Goal: Information Seeking & Learning: Learn about a topic

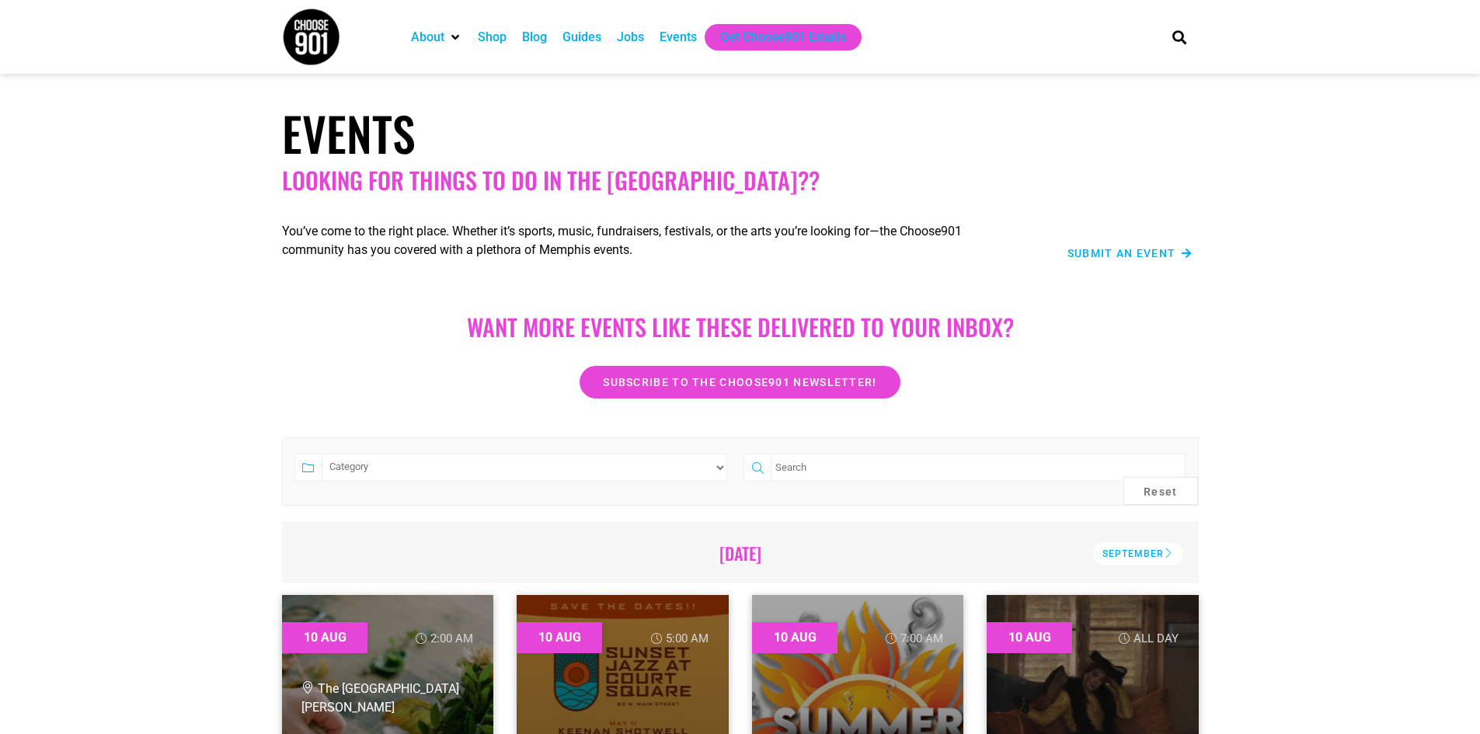
click at [491, 37] on div "Shop" at bounding box center [492, 37] width 29 height 19
click at [583, 34] on div "Guides" at bounding box center [581, 37] width 39 height 19
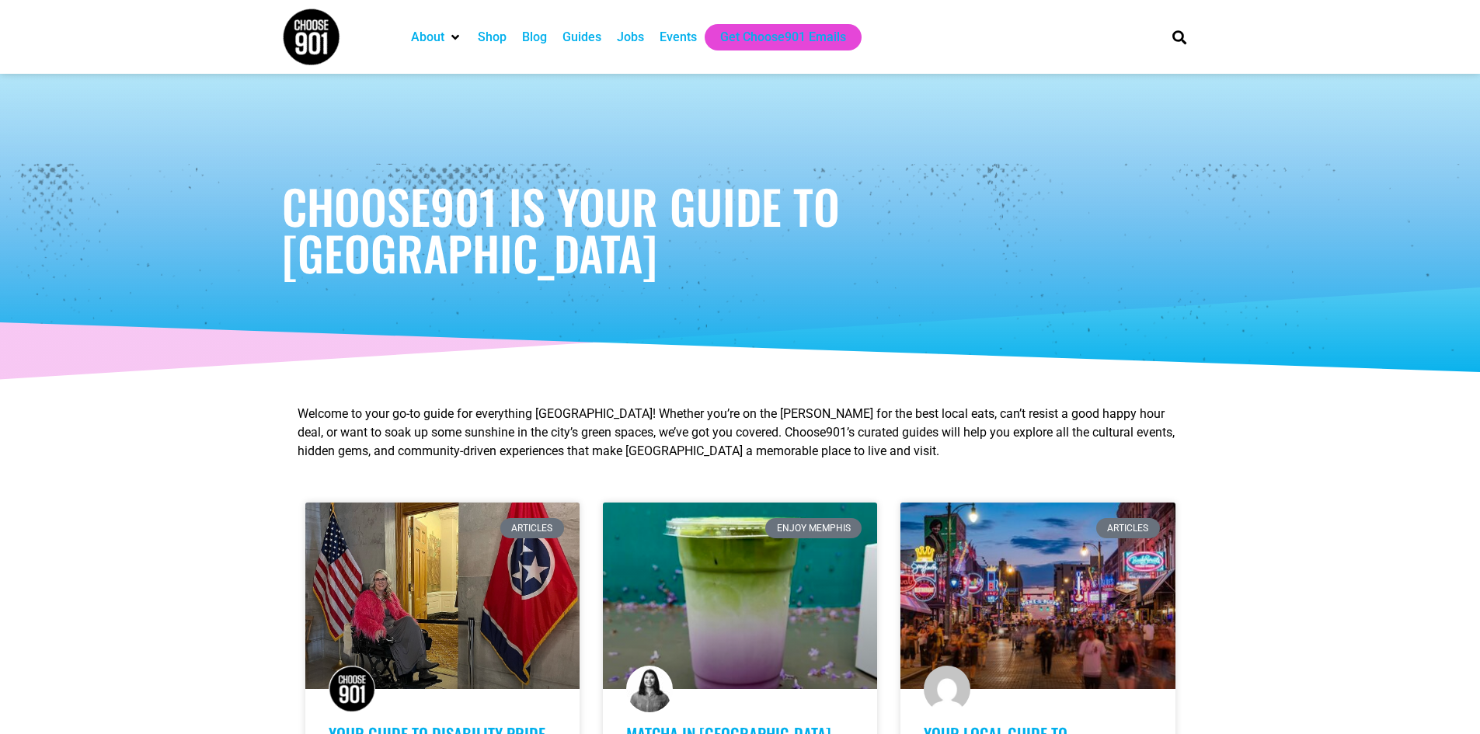
click at [672, 36] on div "Events" at bounding box center [677, 37] width 37 height 19
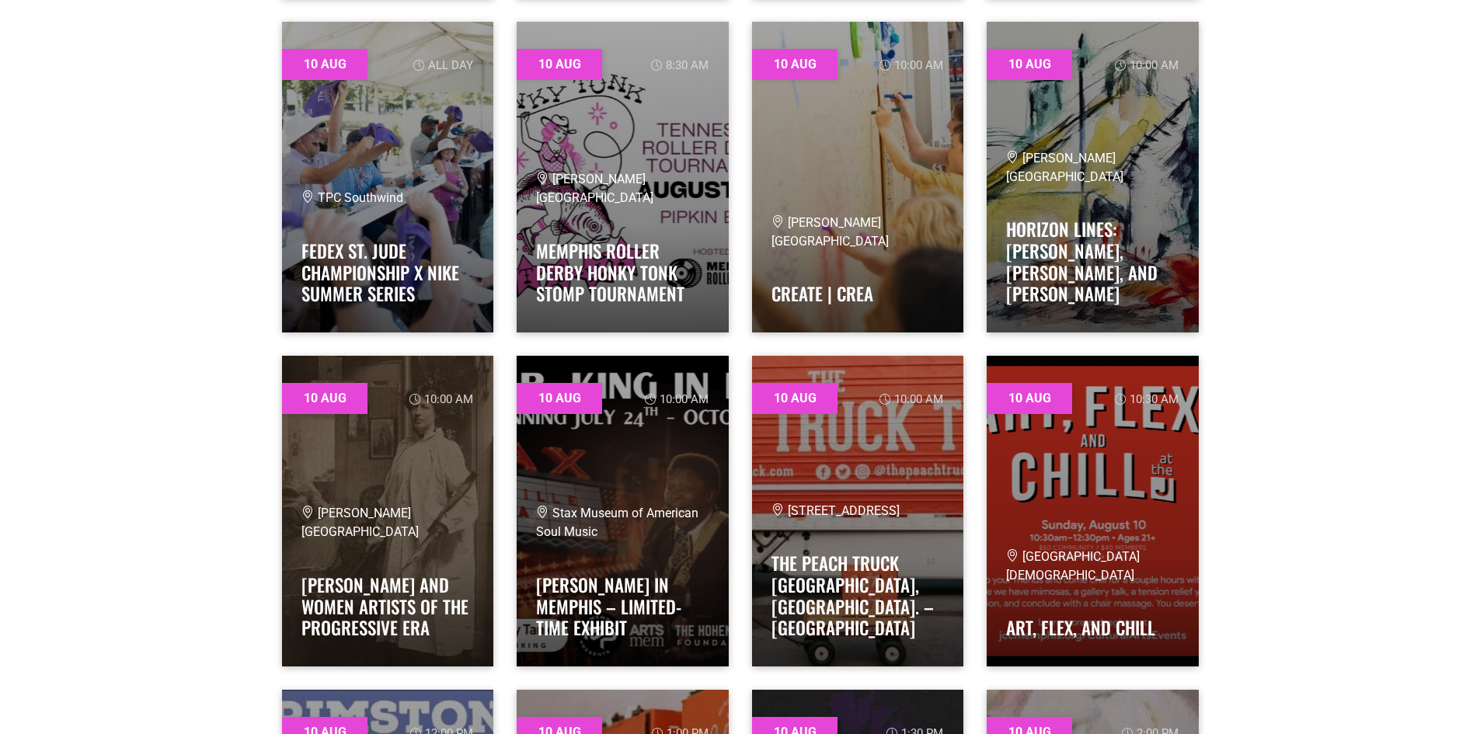
scroll to position [1087, 0]
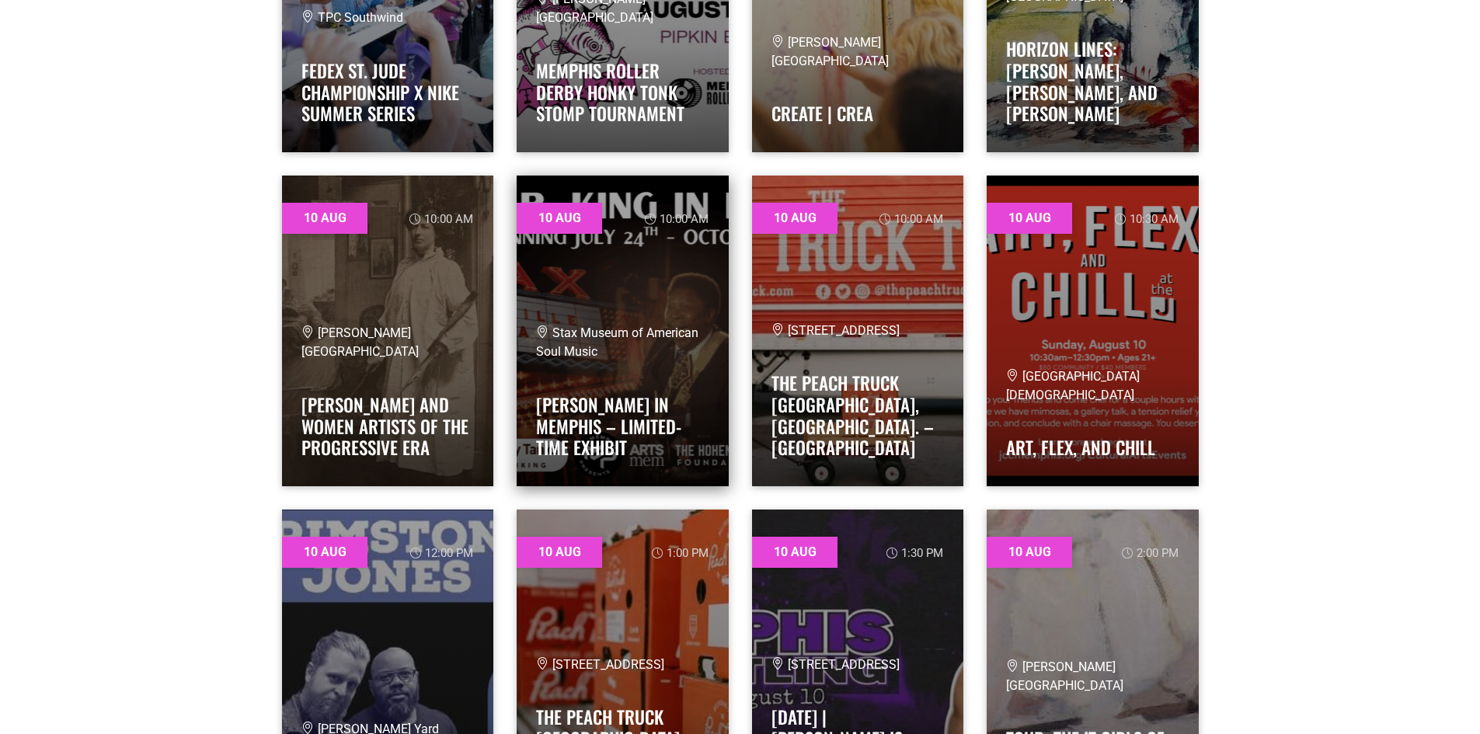
click at [677, 331] on link at bounding box center [623, 331] width 212 height 311
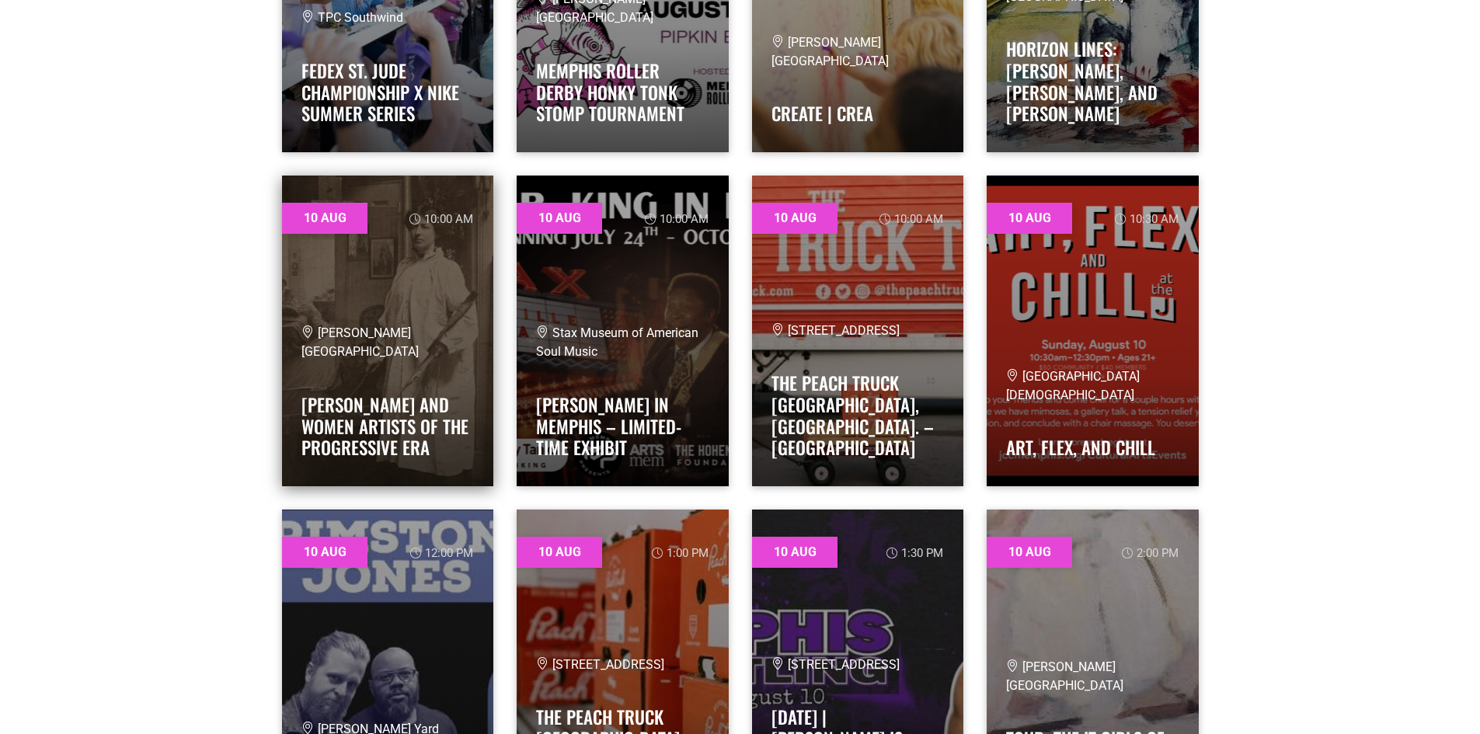
click at [430, 297] on link at bounding box center [388, 331] width 212 height 311
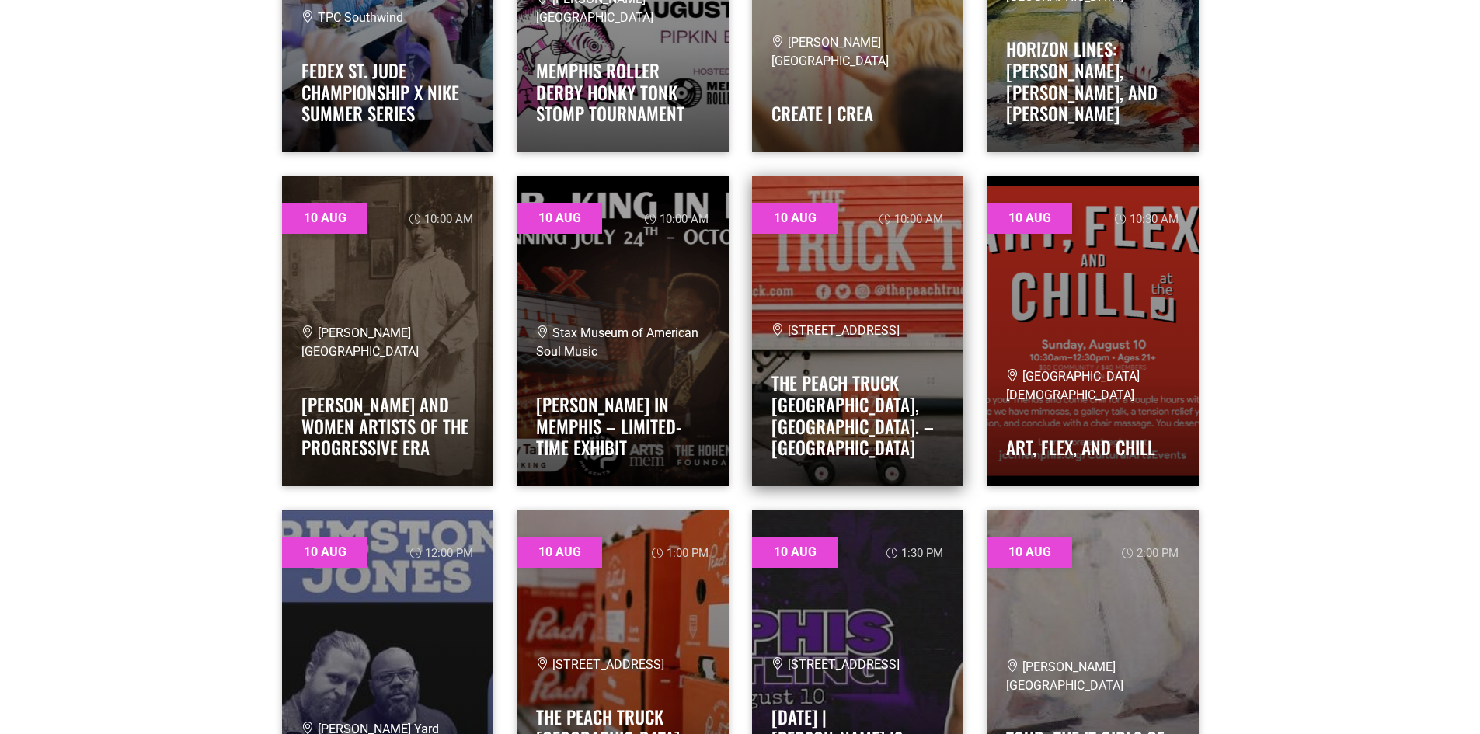
click at [903, 263] on link at bounding box center [858, 331] width 212 height 311
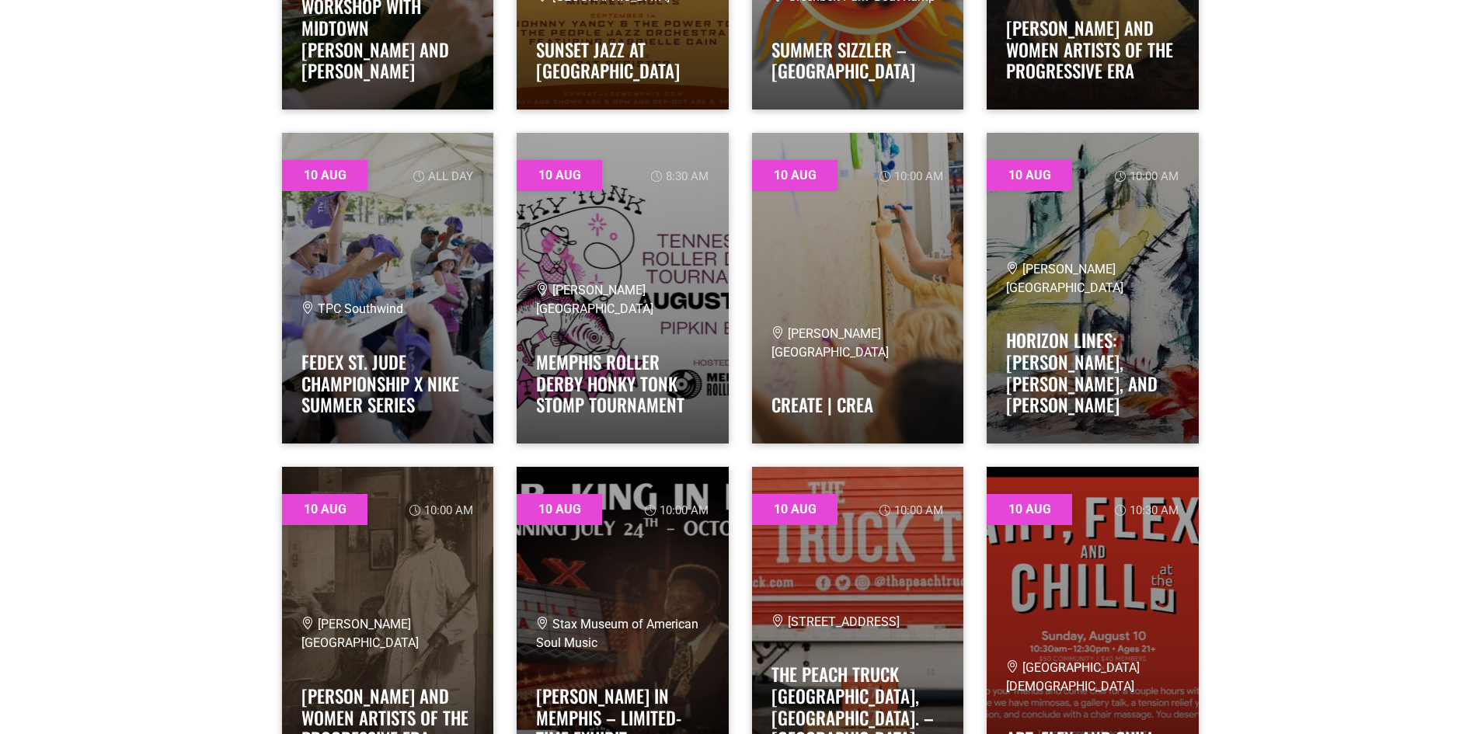
scroll to position [777, 0]
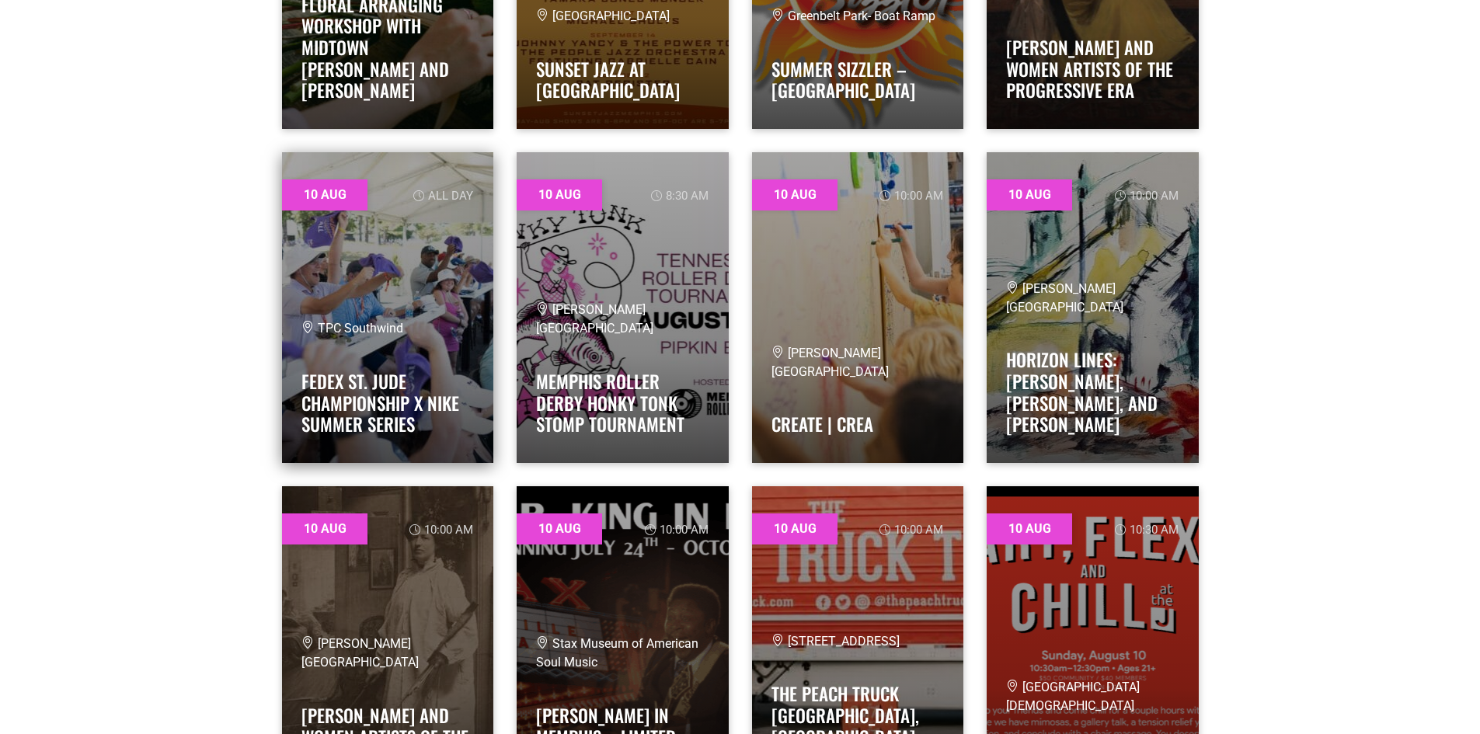
click at [453, 286] on link at bounding box center [388, 307] width 212 height 311
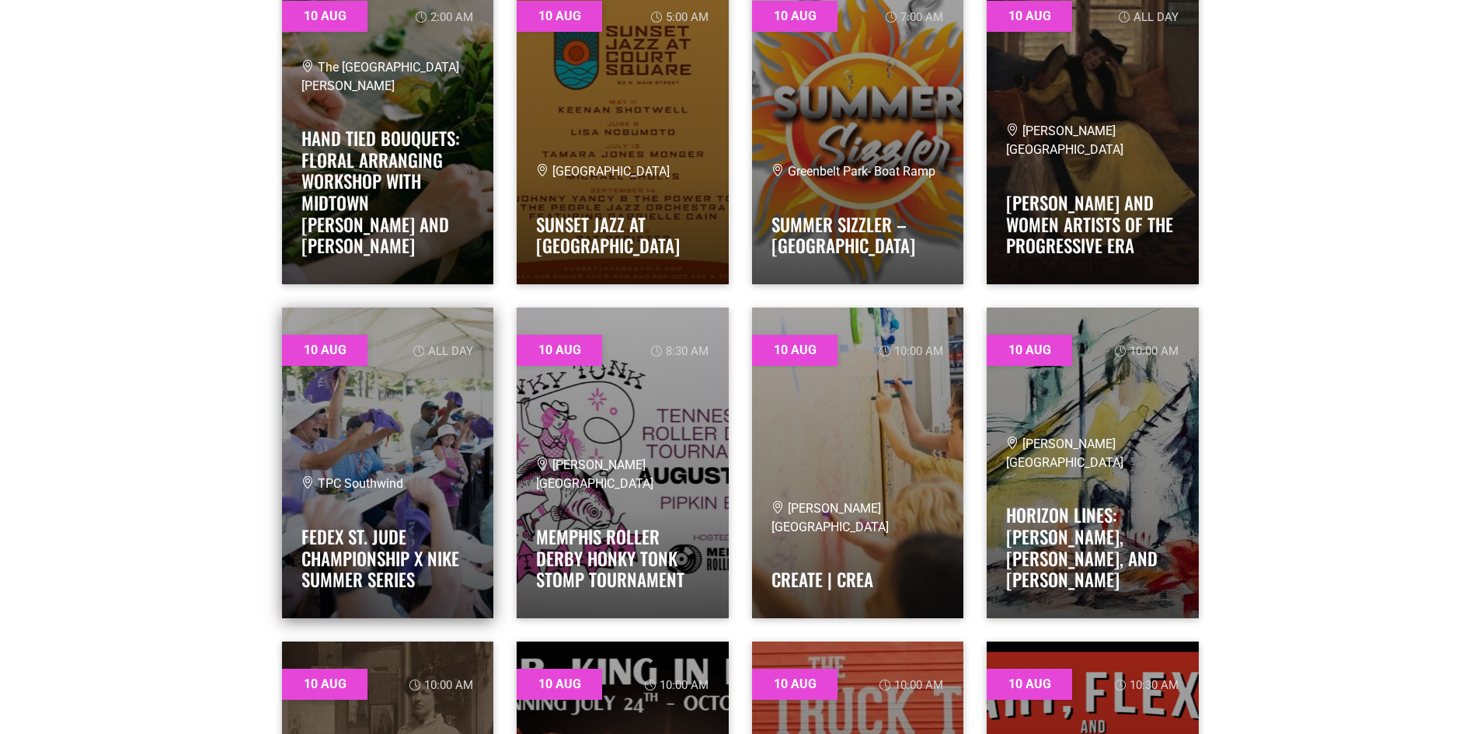
scroll to position [544, 0]
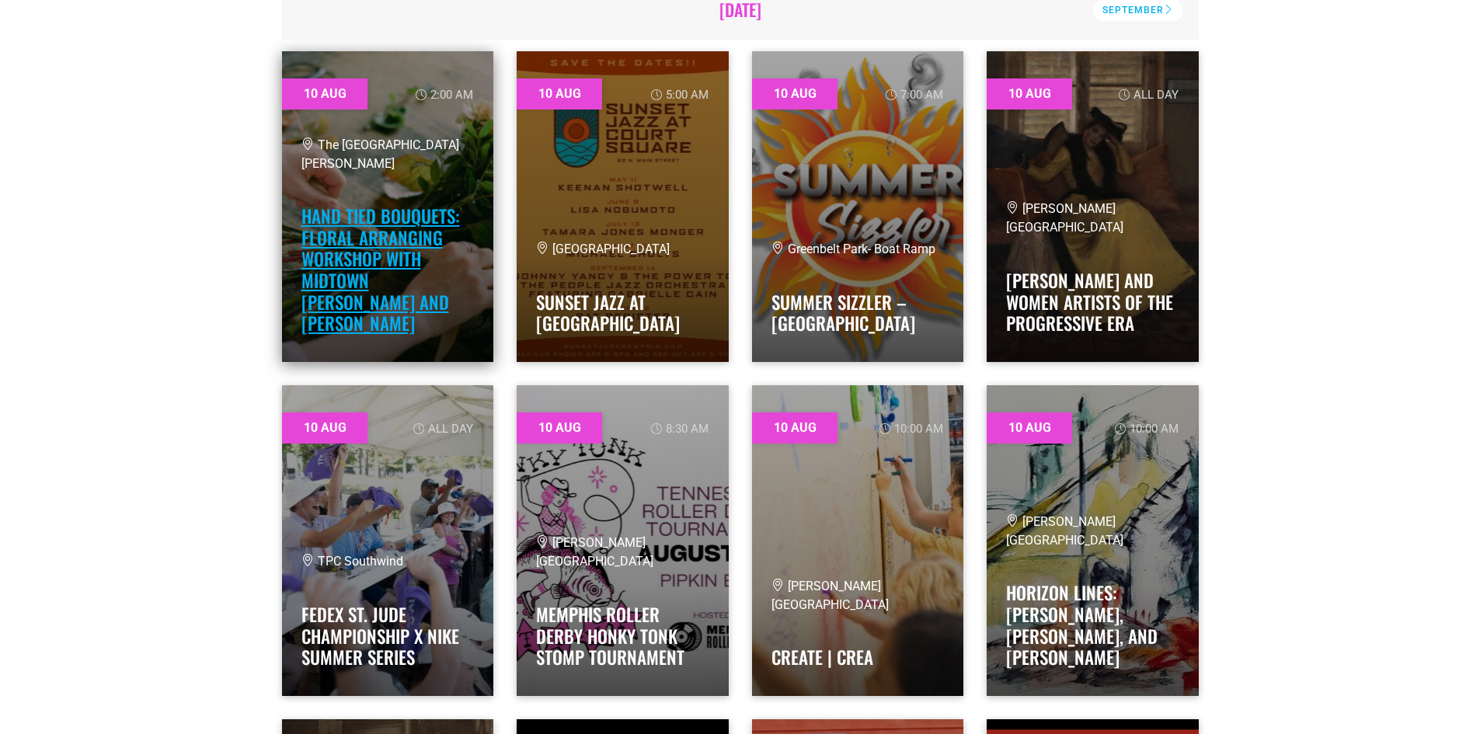
click at [428, 259] on link "Hand Tied Bouquets: Floral Arranging Workshop with Midtown Bramble and Bloom" at bounding box center [380, 270] width 158 height 134
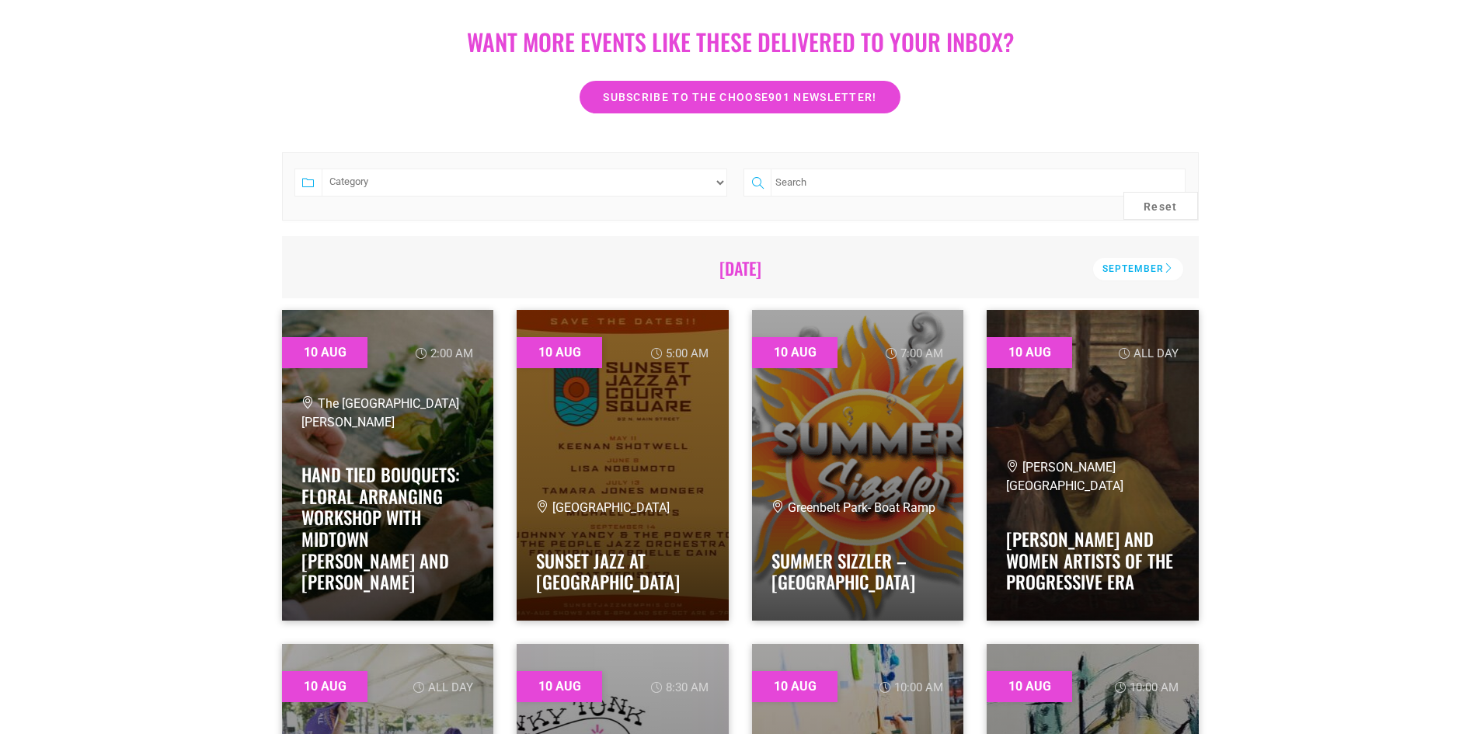
scroll to position [311, 0]
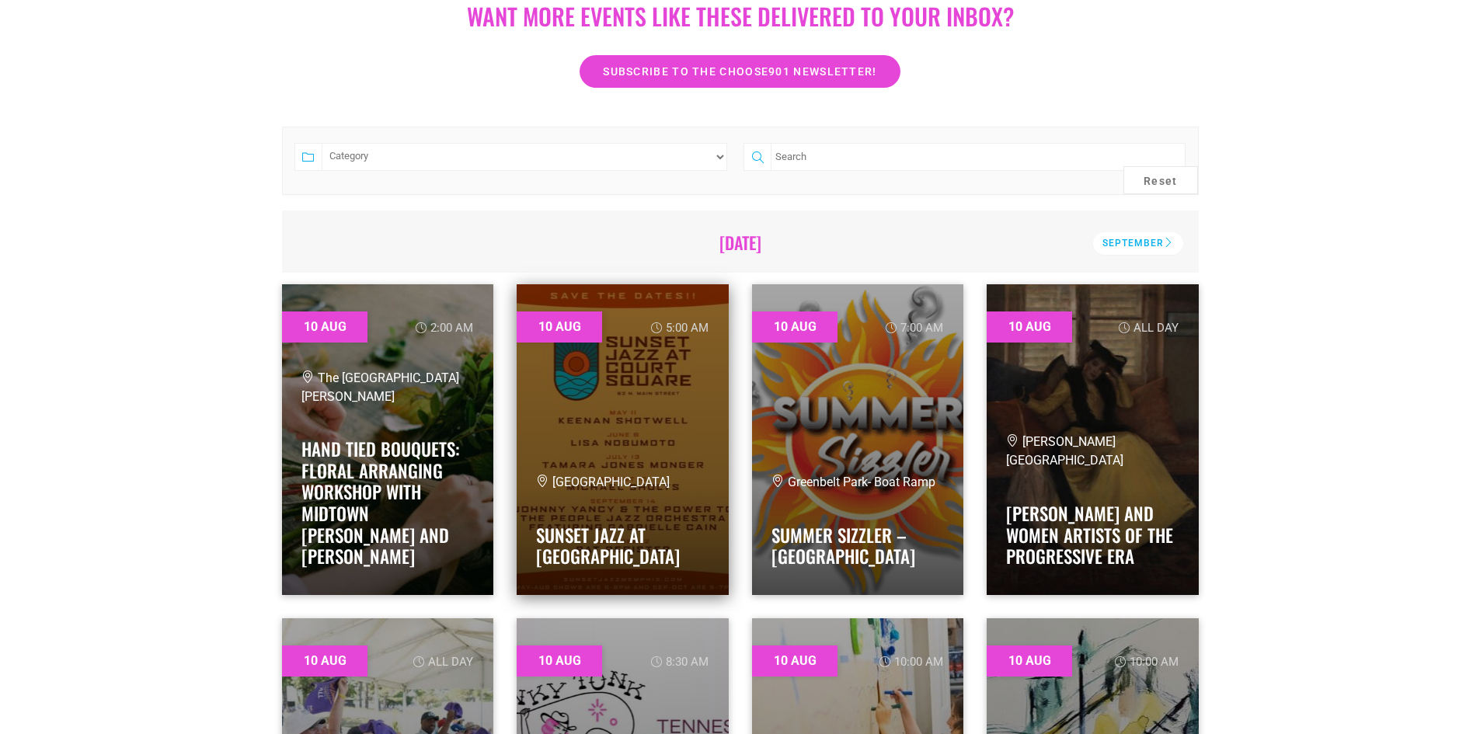
click at [645, 400] on link at bounding box center [623, 439] width 212 height 311
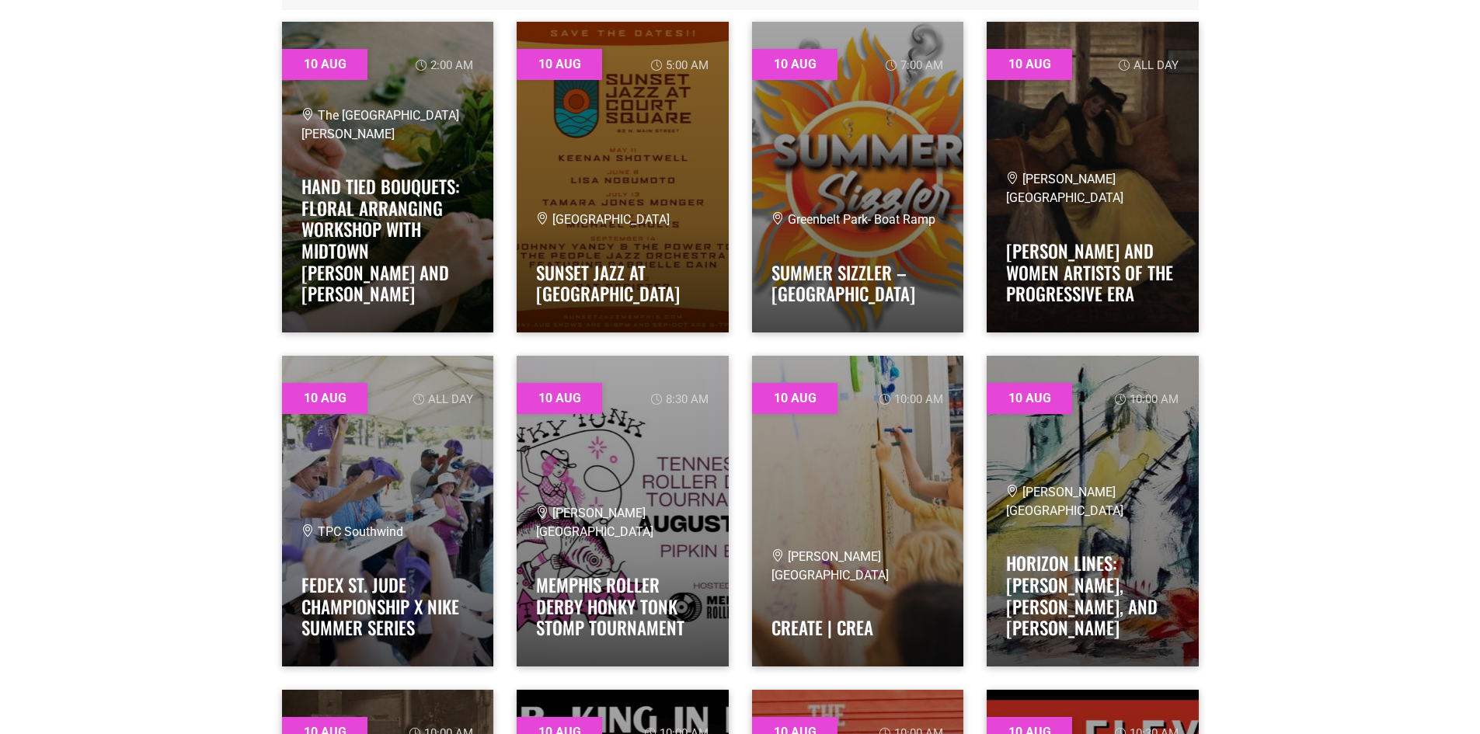
scroll to position [621, 0]
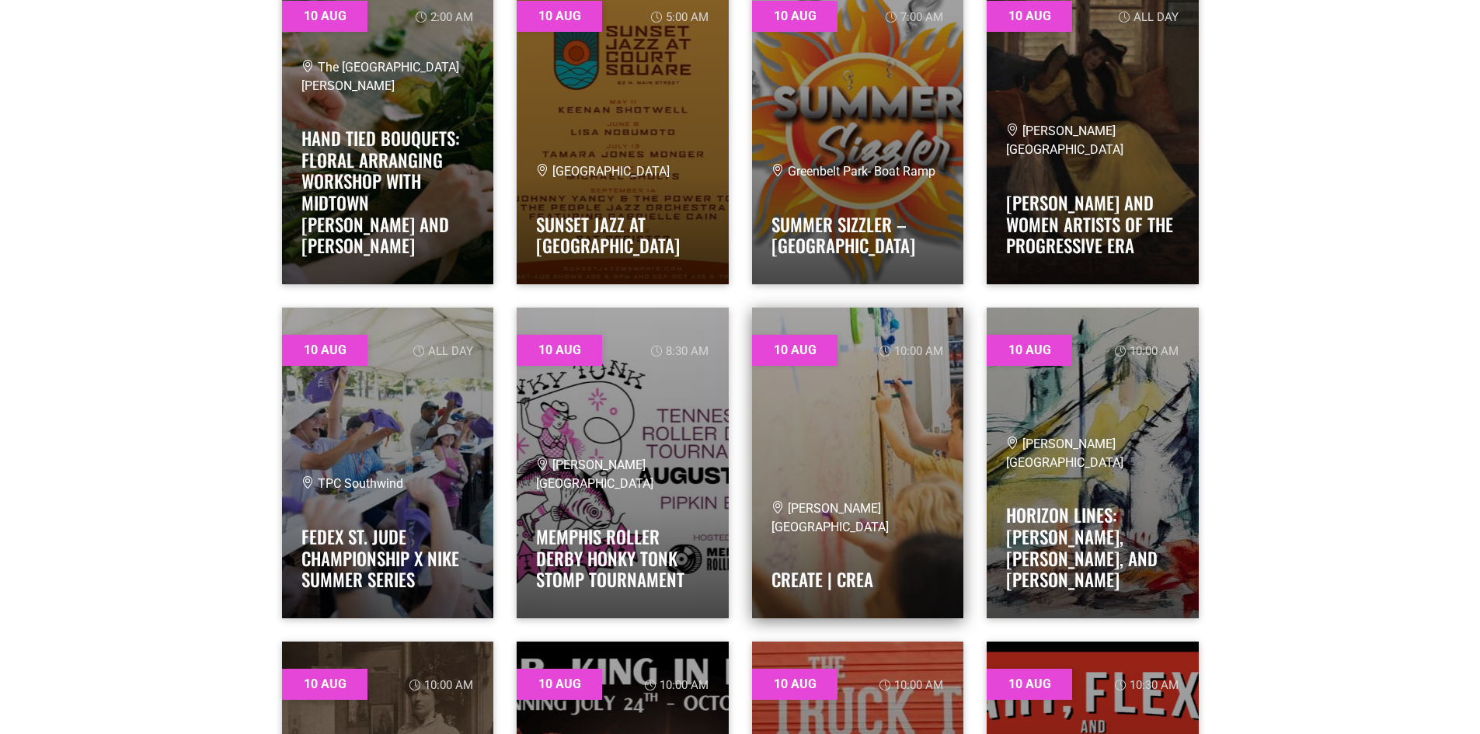
click at [871, 429] on link at bounding box center [858, 463] width 212 height 311
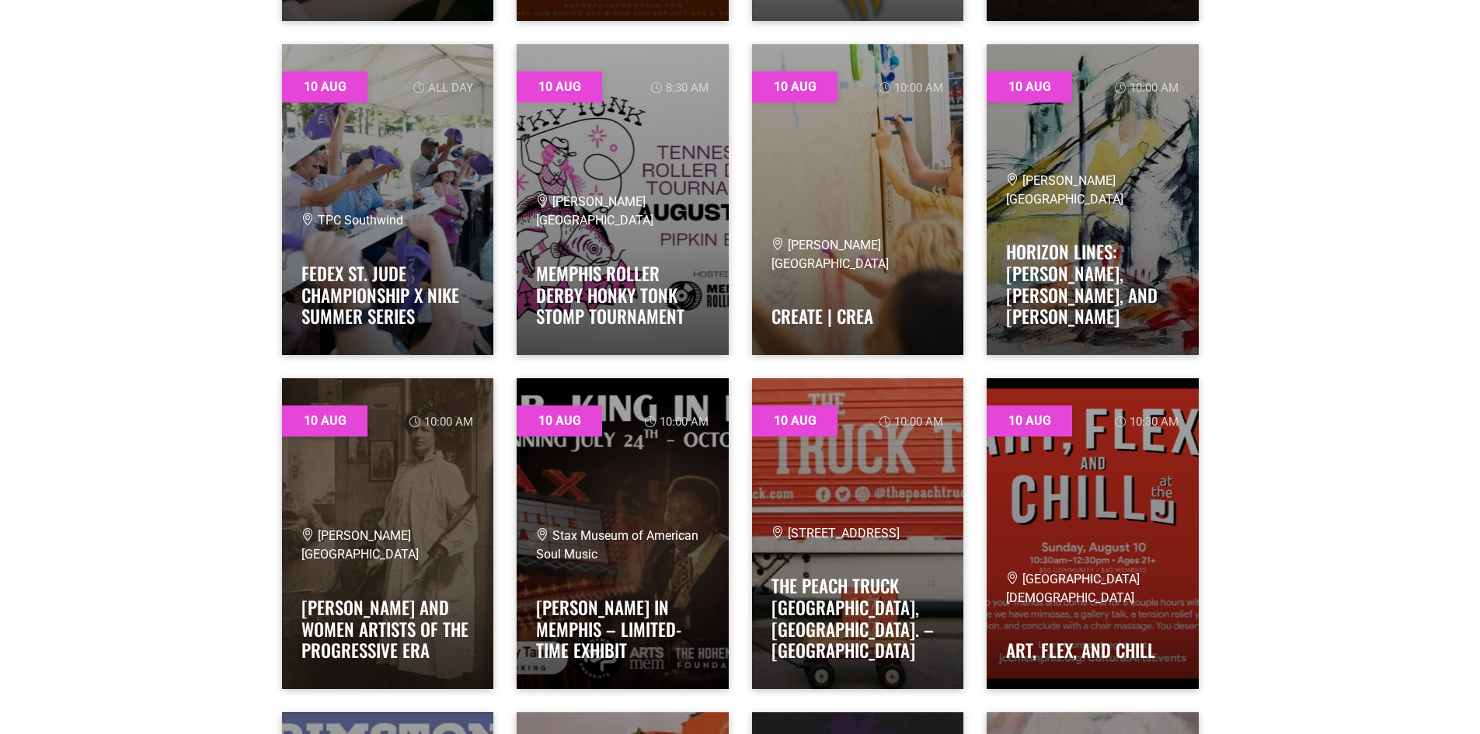
scroll to position [932, 0]
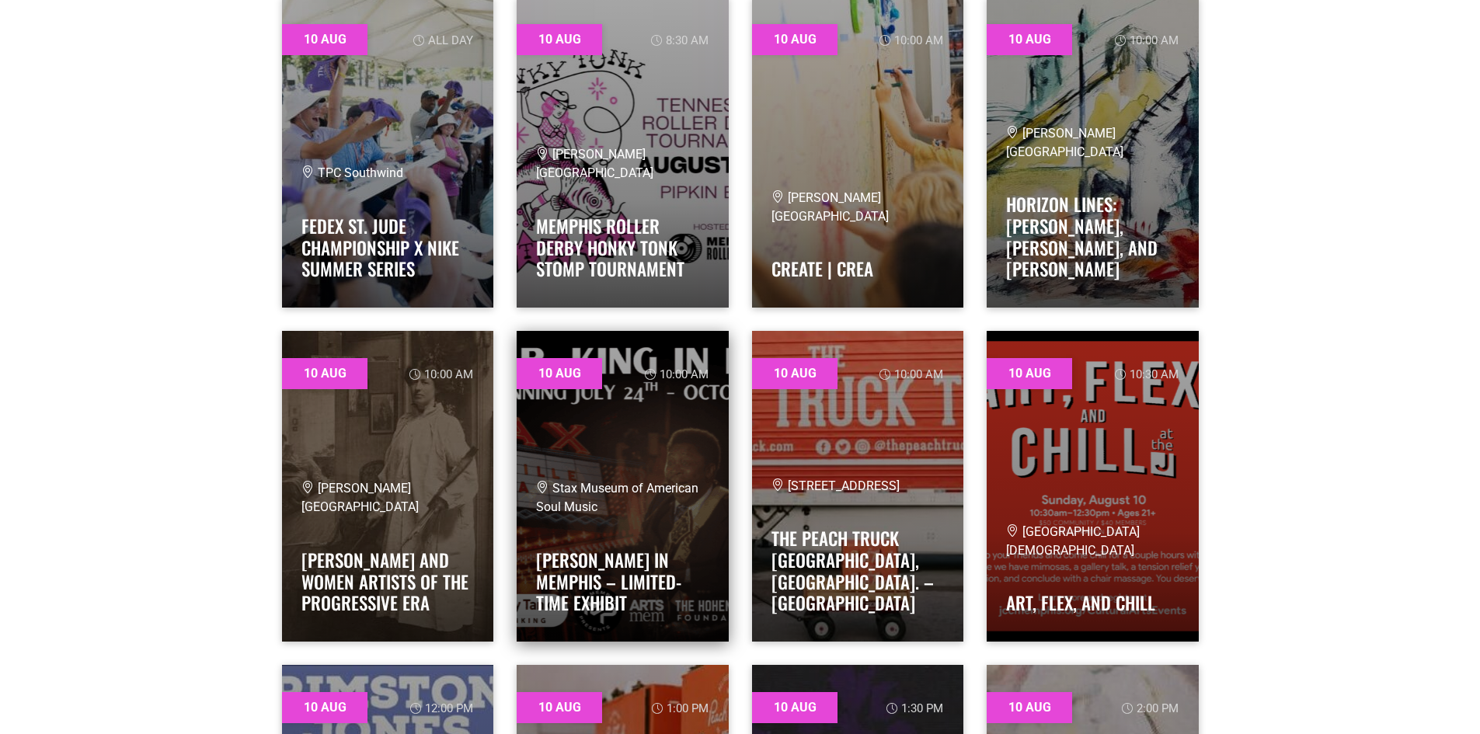
click at [692, 459] on link at bounding box center [623, 486] width 212 height 311
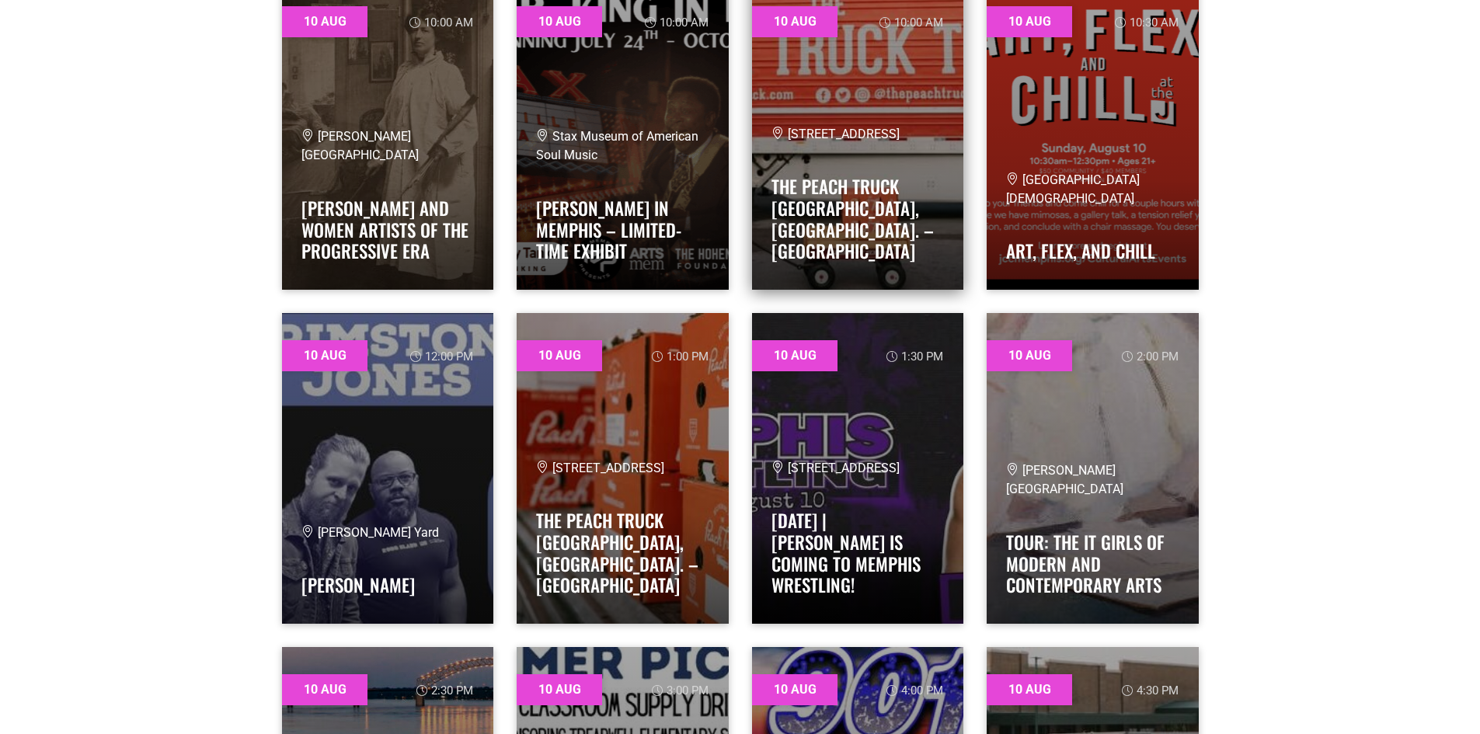
scroll to position [1320, 0]
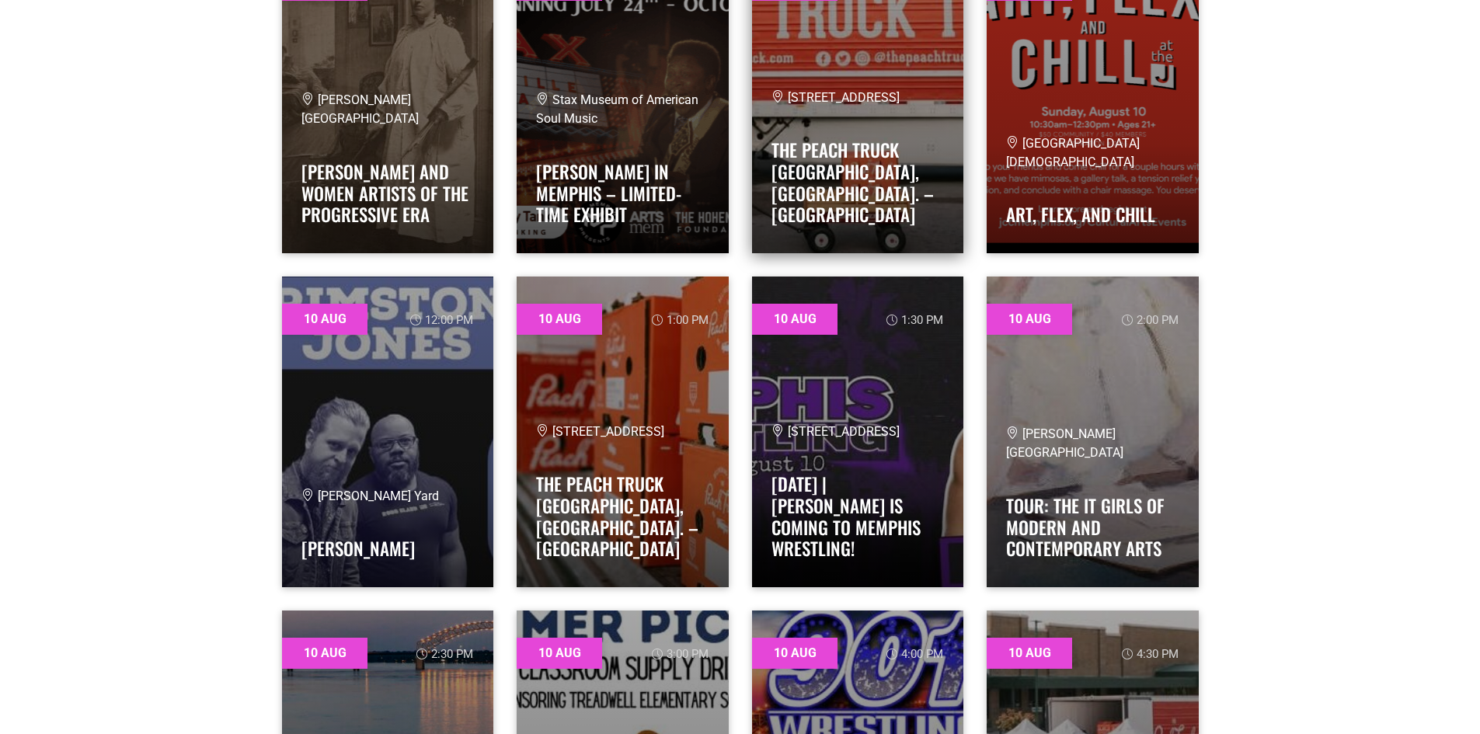
click at [873, 438] on span "3296 Winbrook Dr, Memphis, TN 38116-3644, United States" at bounding box center [835, 431] width 128 height 15
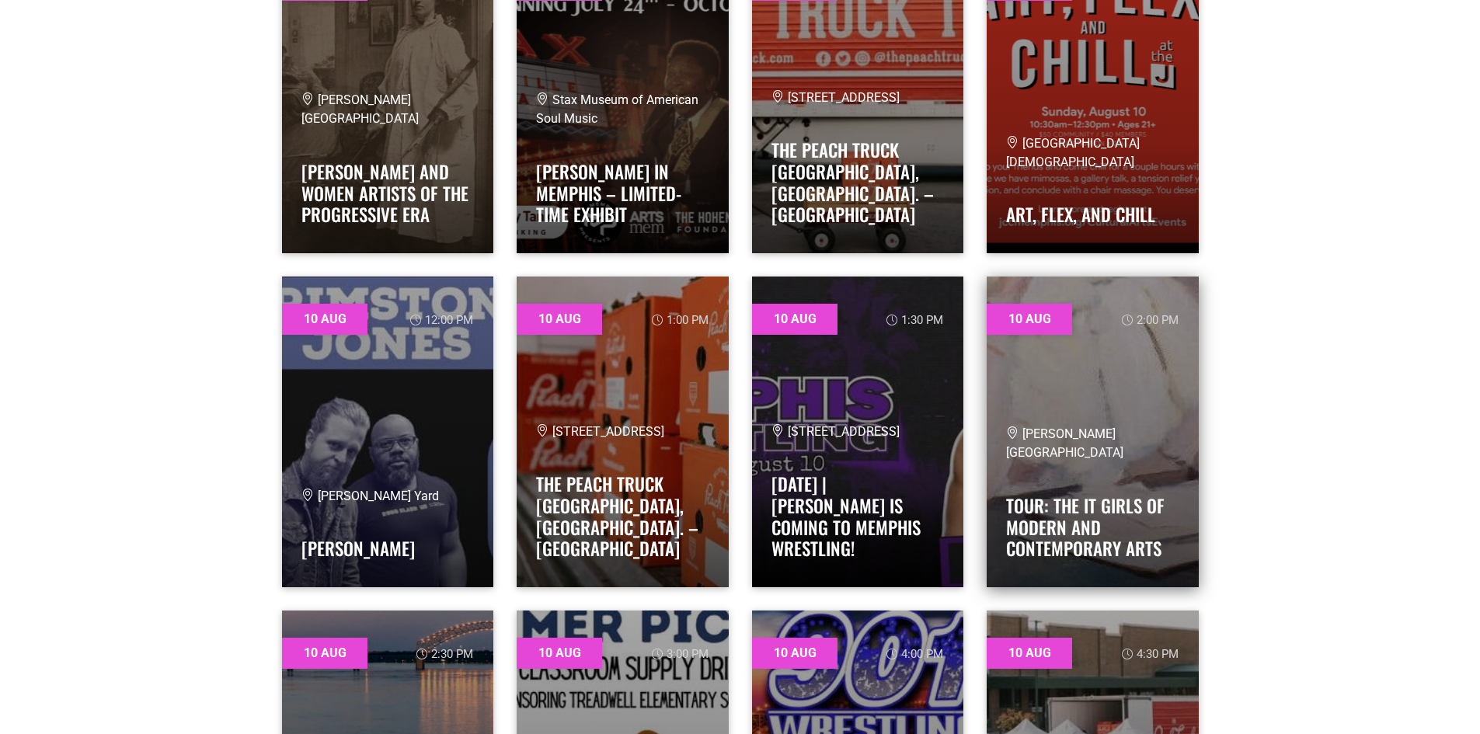
click at [1150, 422] on link at bounding box center [1092, 432] width 212 height 311
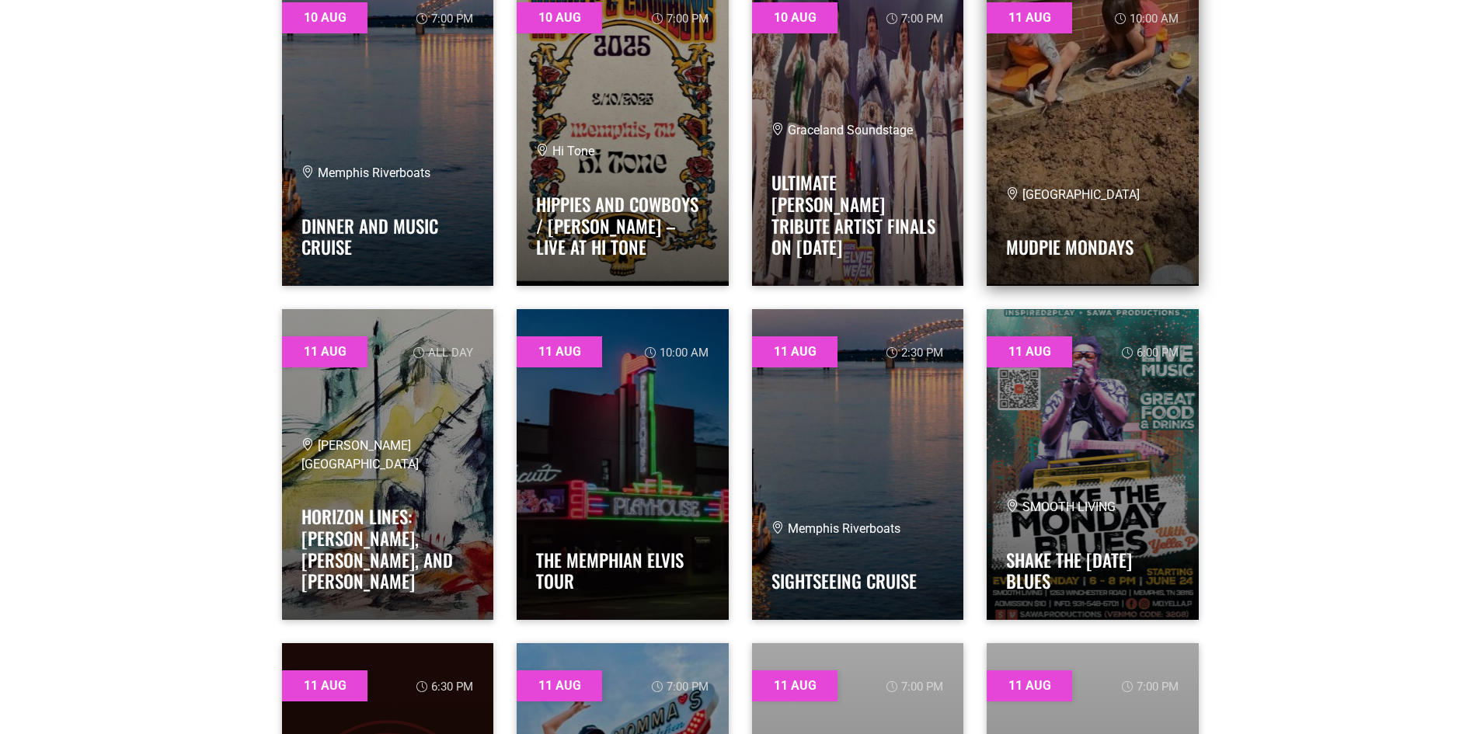
scroll to position [2719, 0]
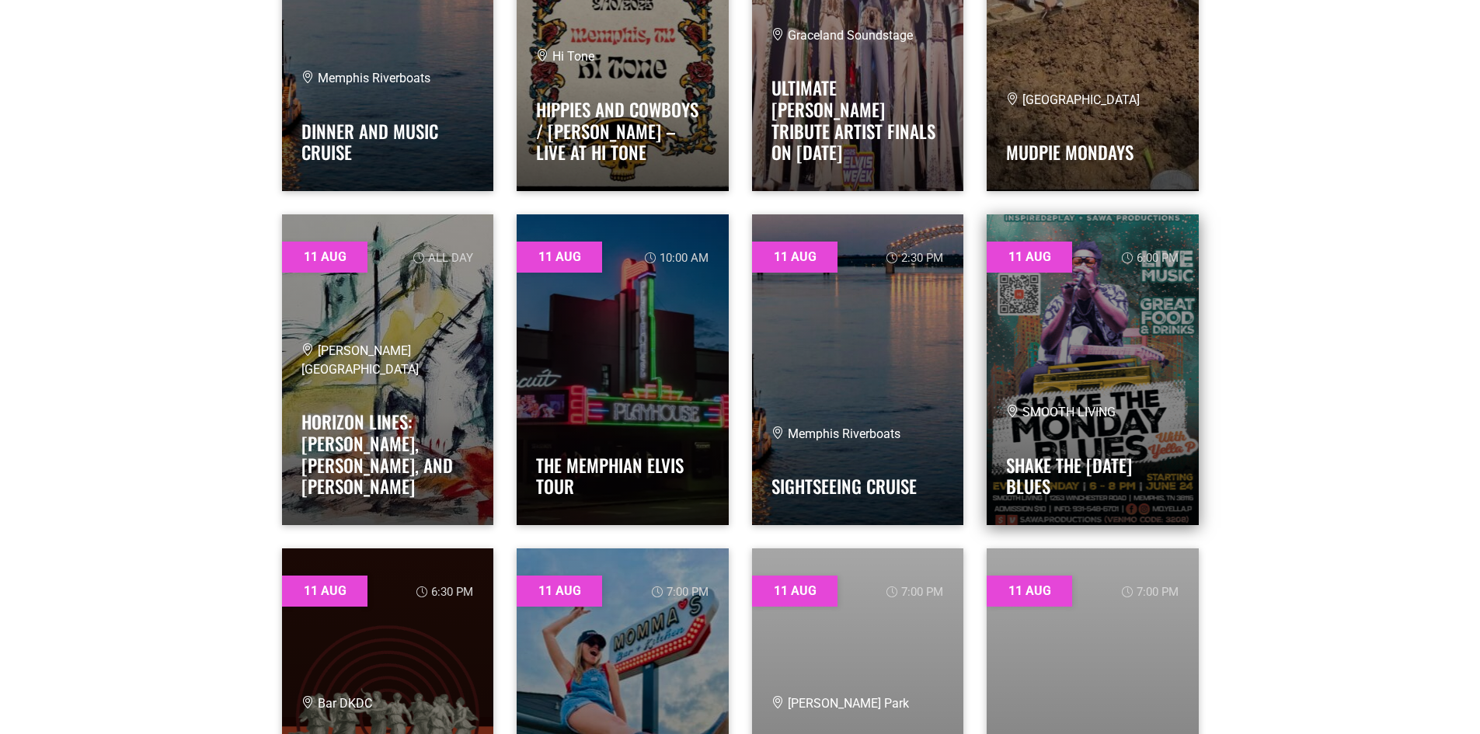
click at [1132, 314] on link at bounding box center [1092, 369] width 212 height 311
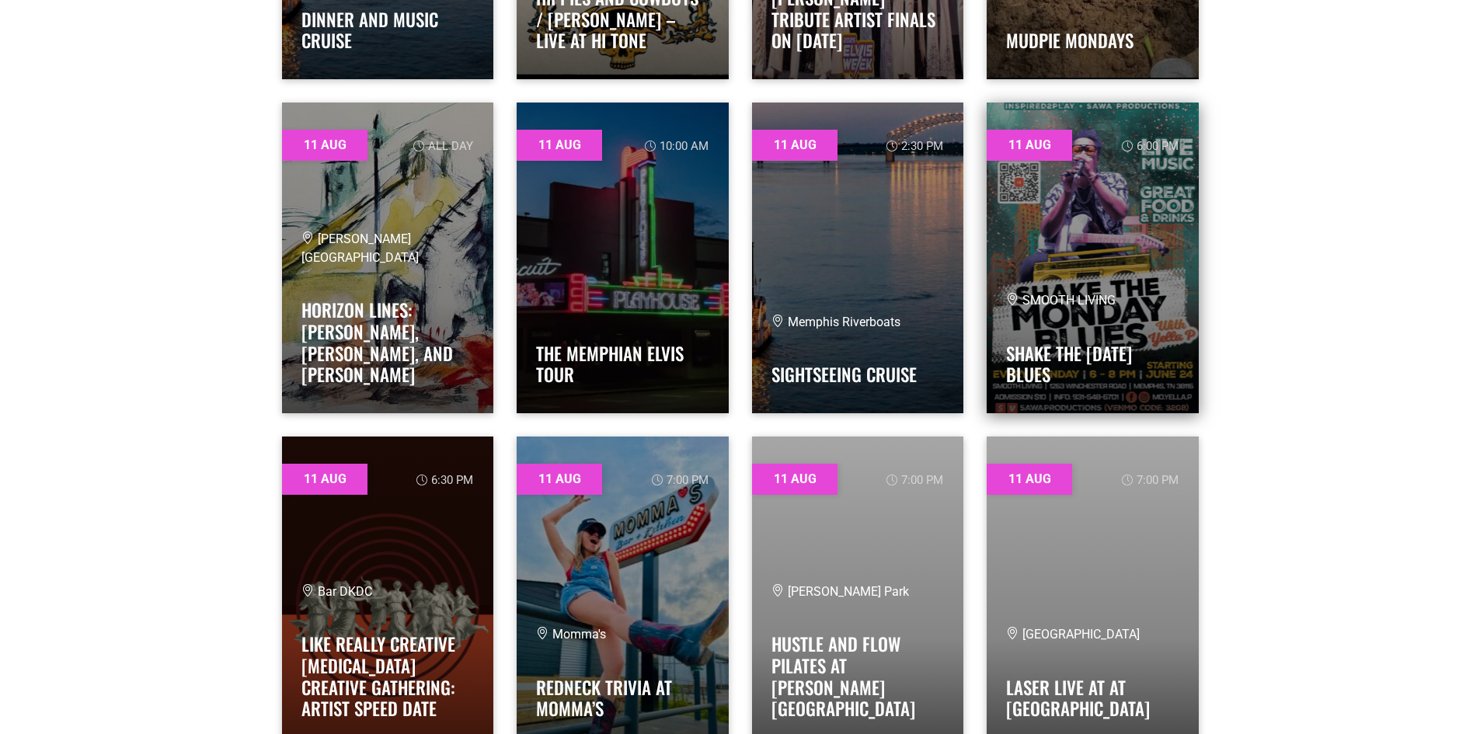
scroll to position [3185, 0]
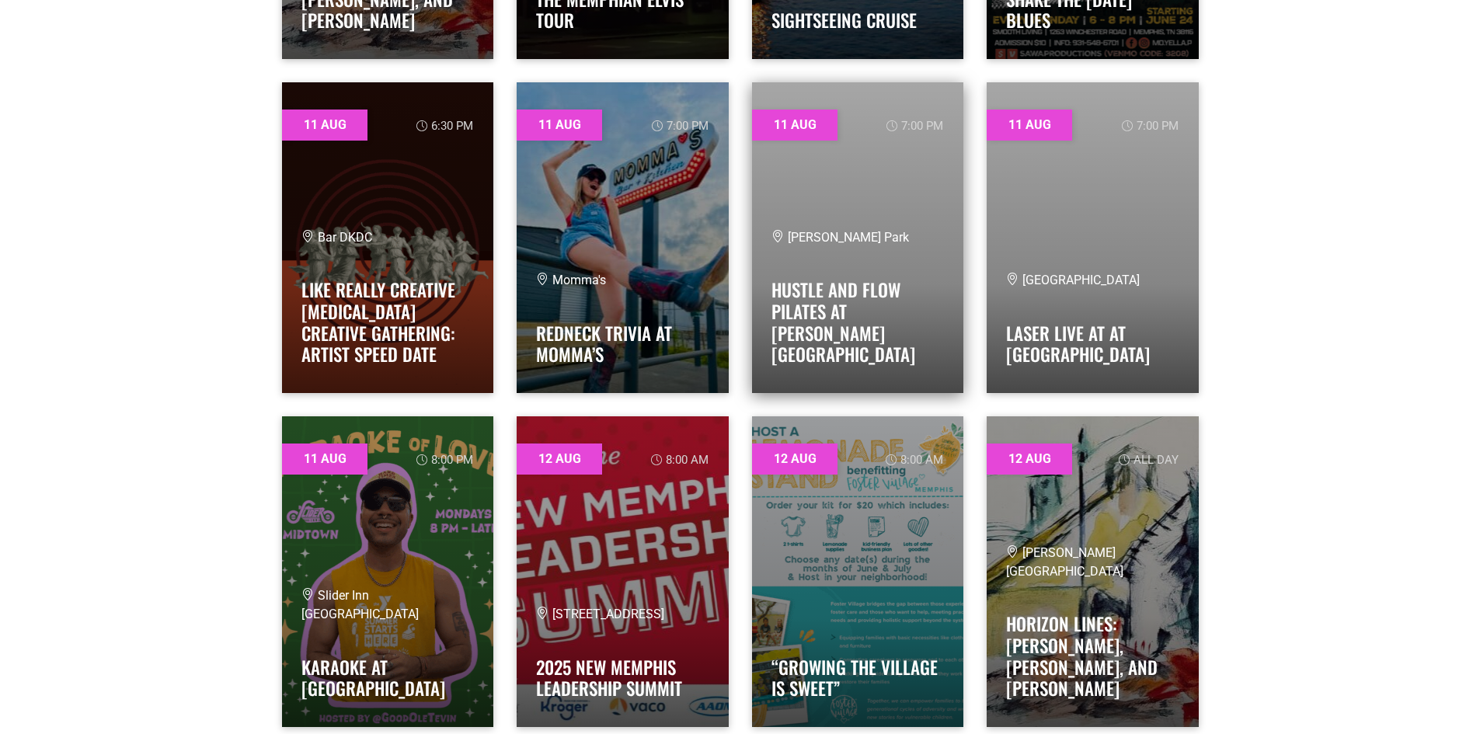
click at [862, 225] on link at bounding box center [858, 237] width 212 height 311
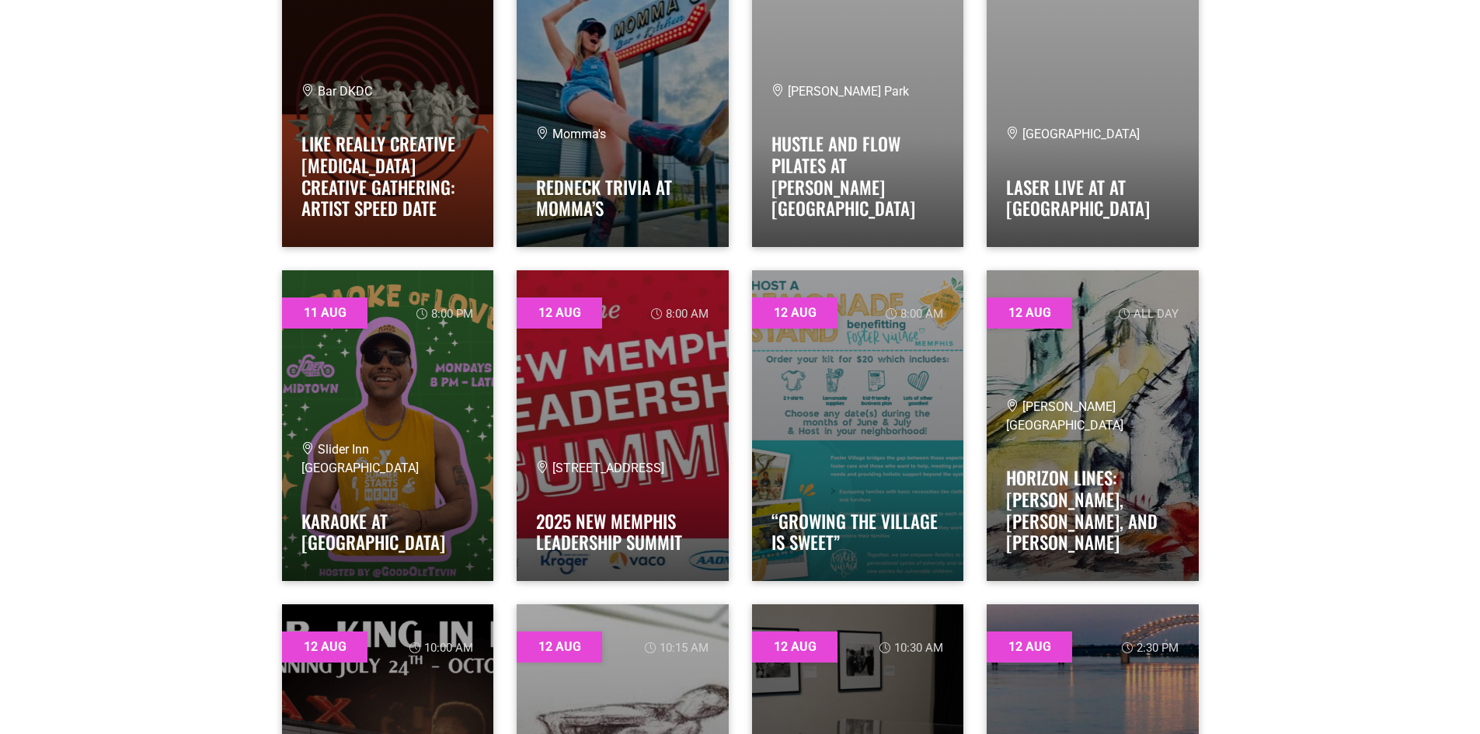
scroll to position [3495, 0]
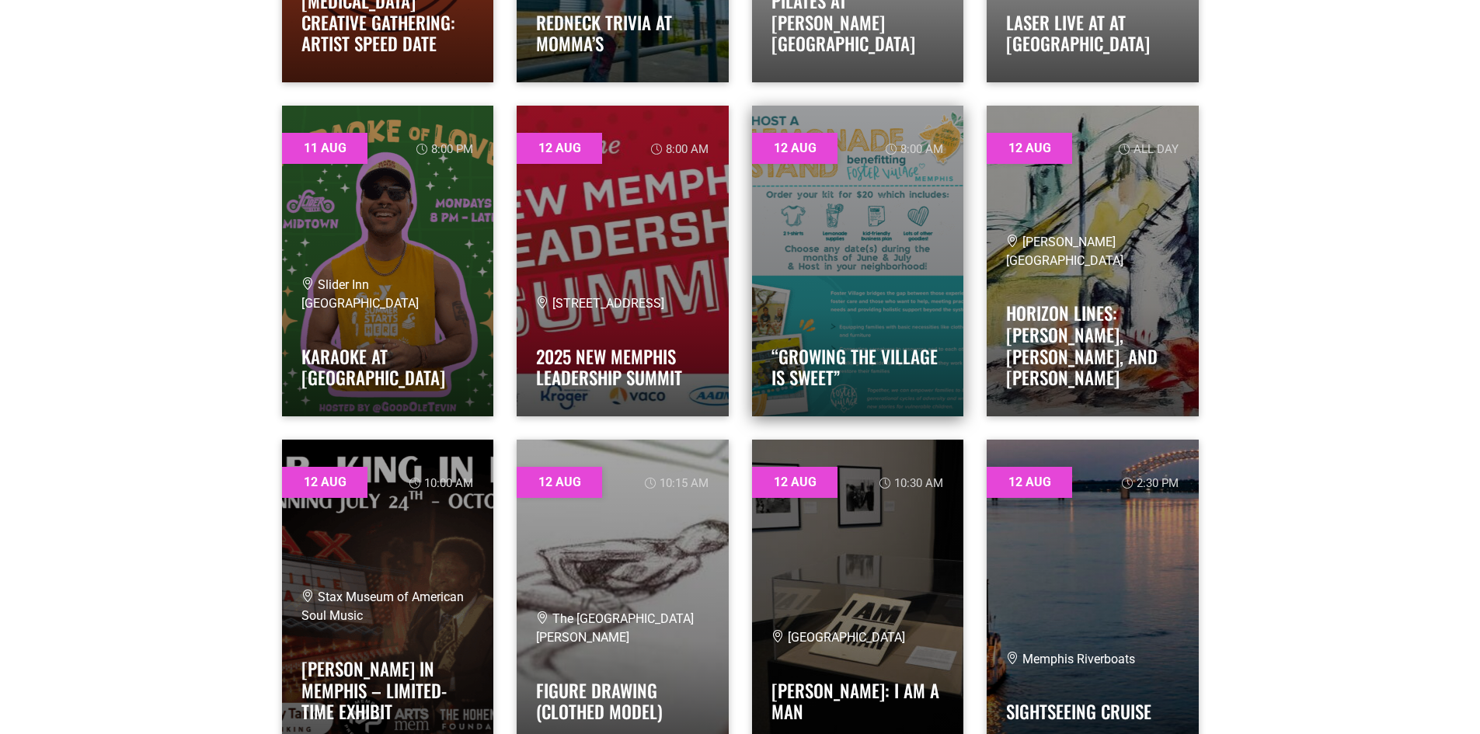
click at [922, 235] on link at bounding box center [858, 261] width 212 height 311
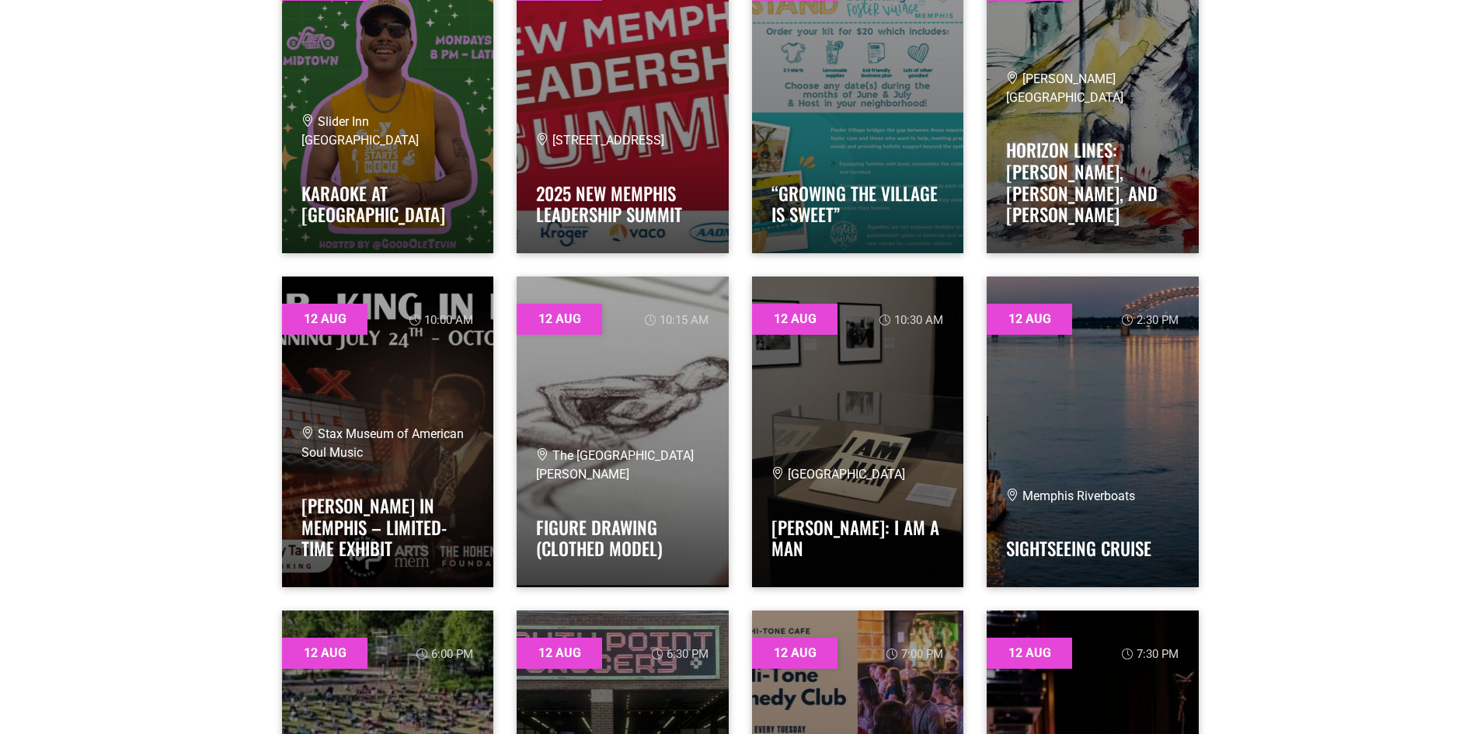
scroll to position [3806, 0]
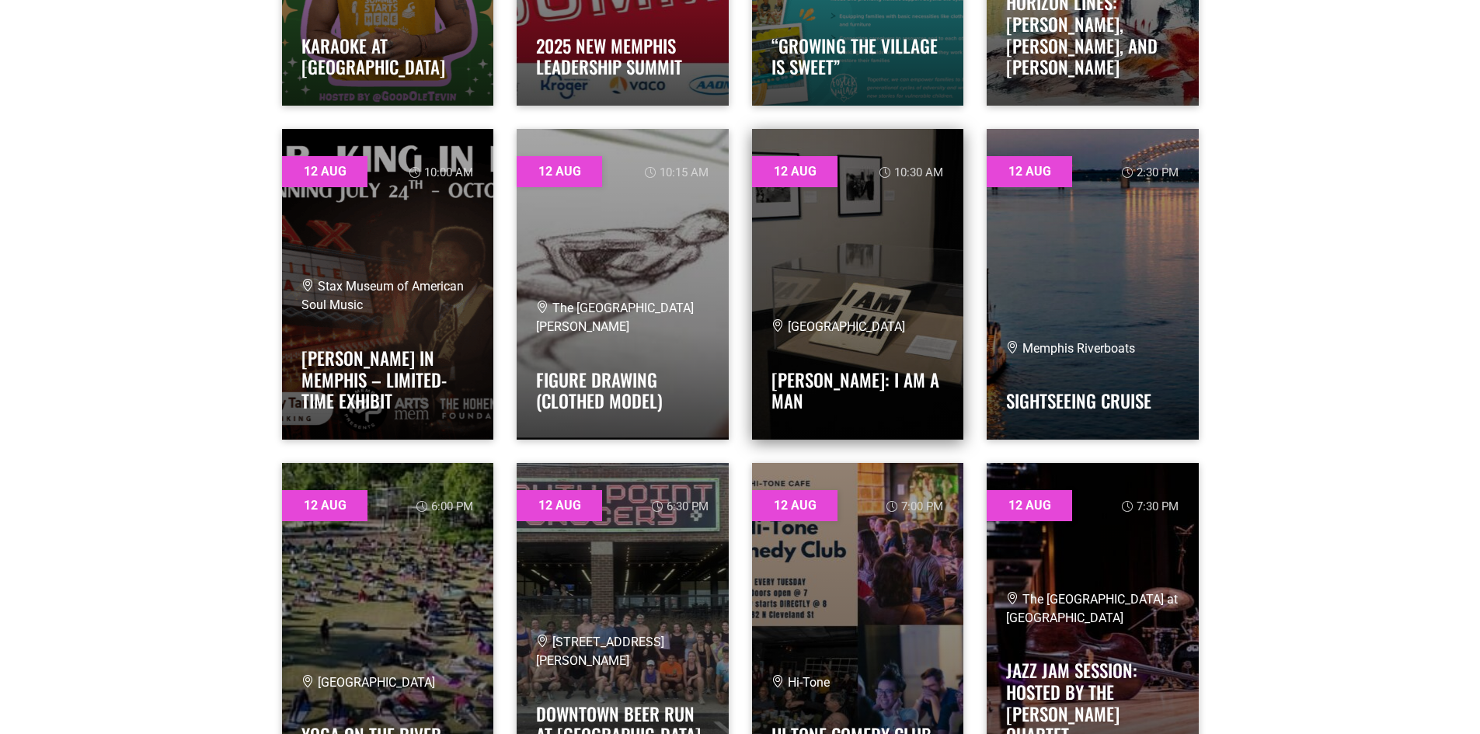
click at [861, 238] on link at bounding box center [858, 284] width 212 height 311
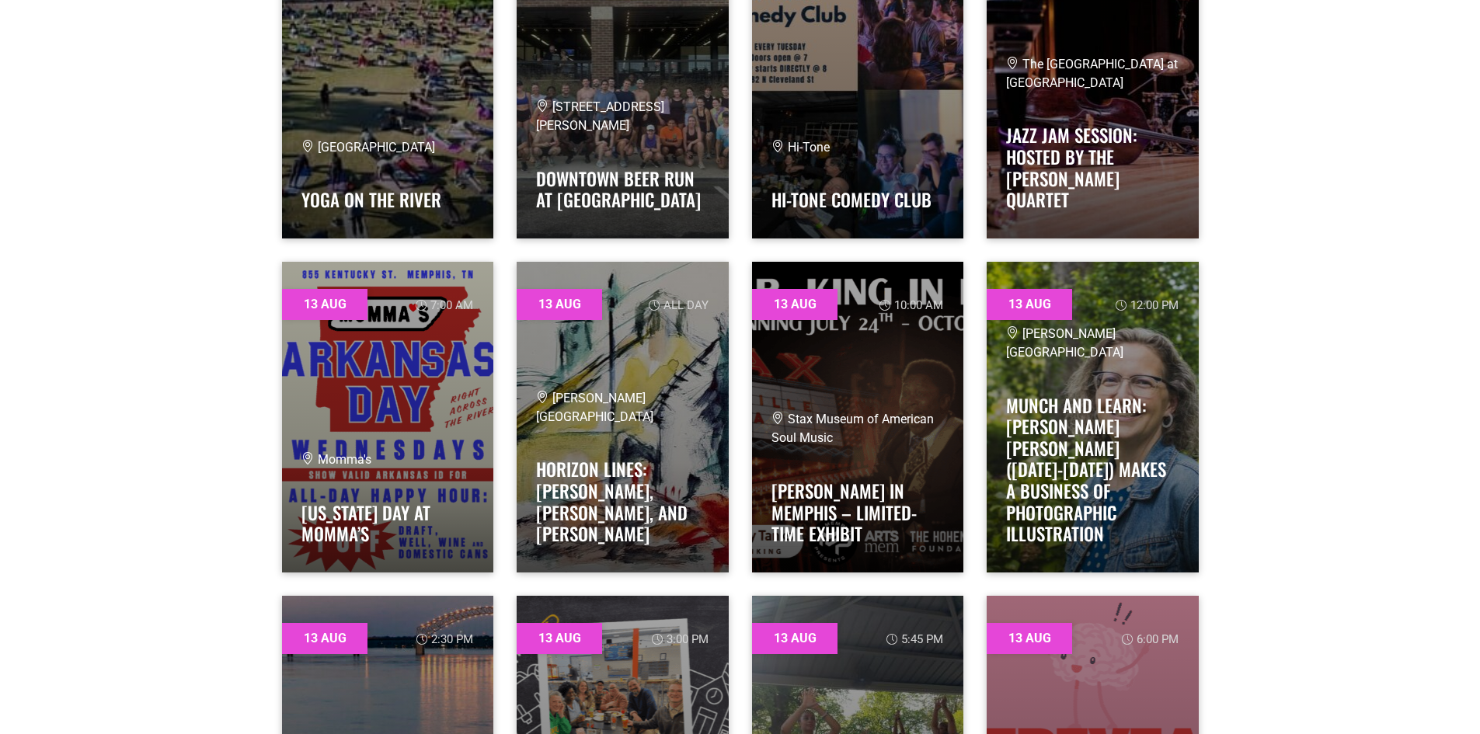
scroll to position [4350, 0]
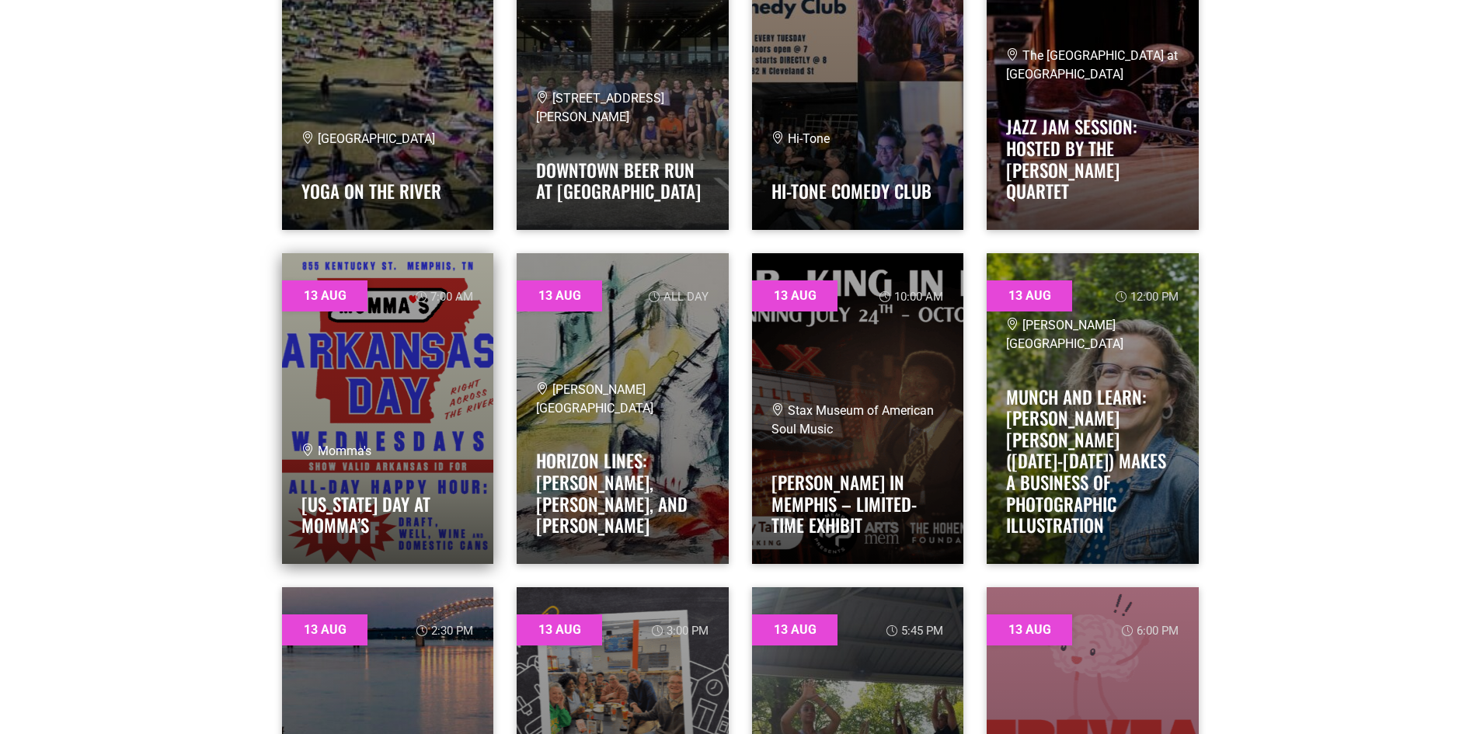
click at [458, 370] on link at bounding box center [388, 408] width 212 height 311
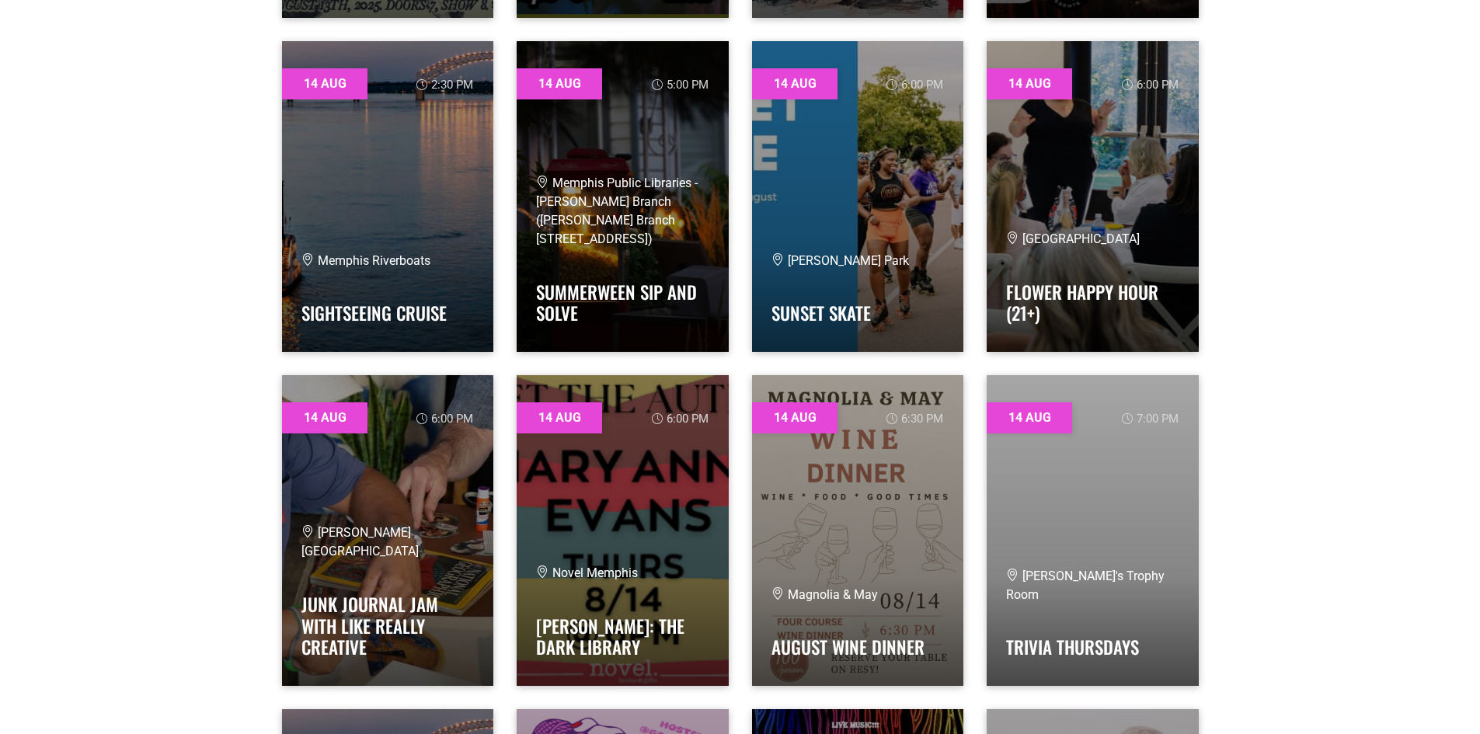
scroll to position [6058, 0]
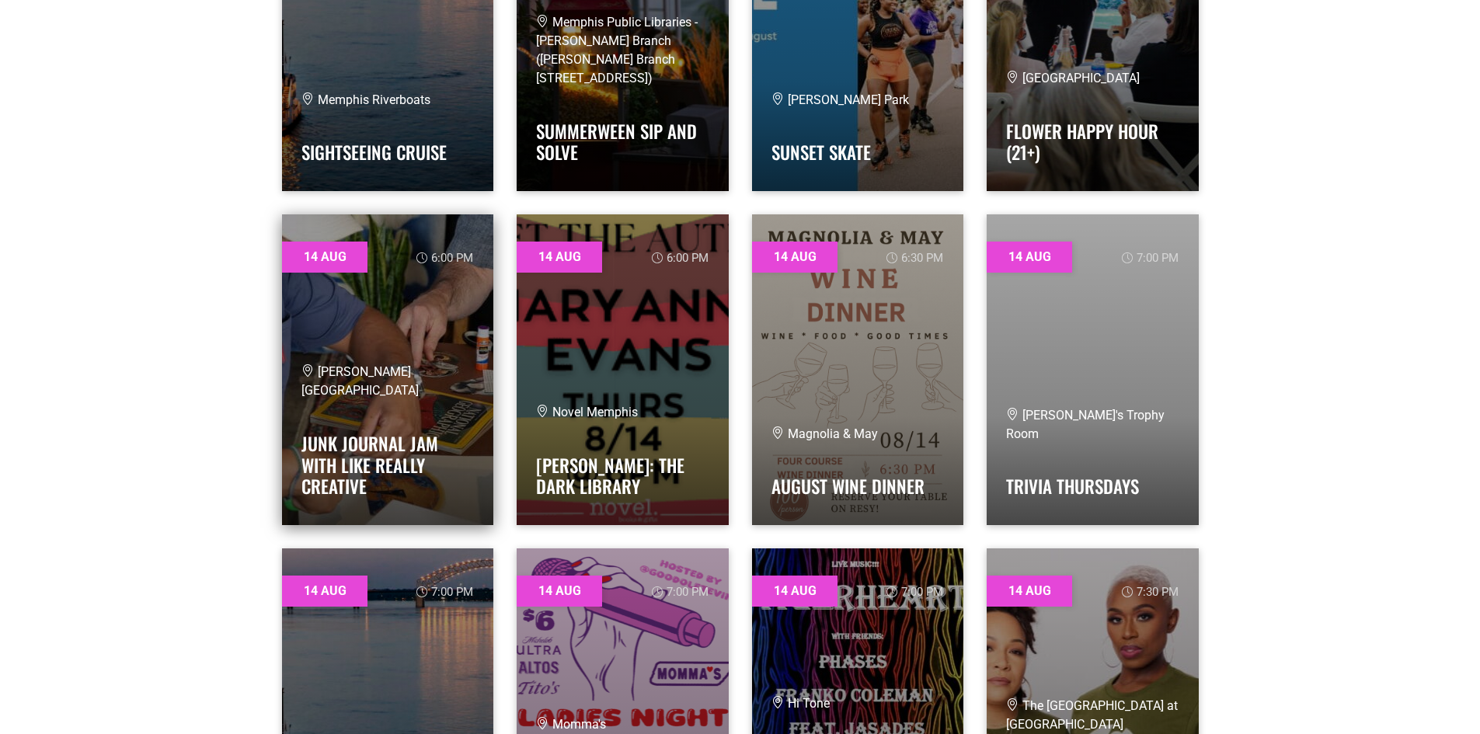
click at [408, 364] on span "[PERSON_NAME][GEOGRAPHIC_DATA]" at bounding box center [359, 380] width 117 height 33
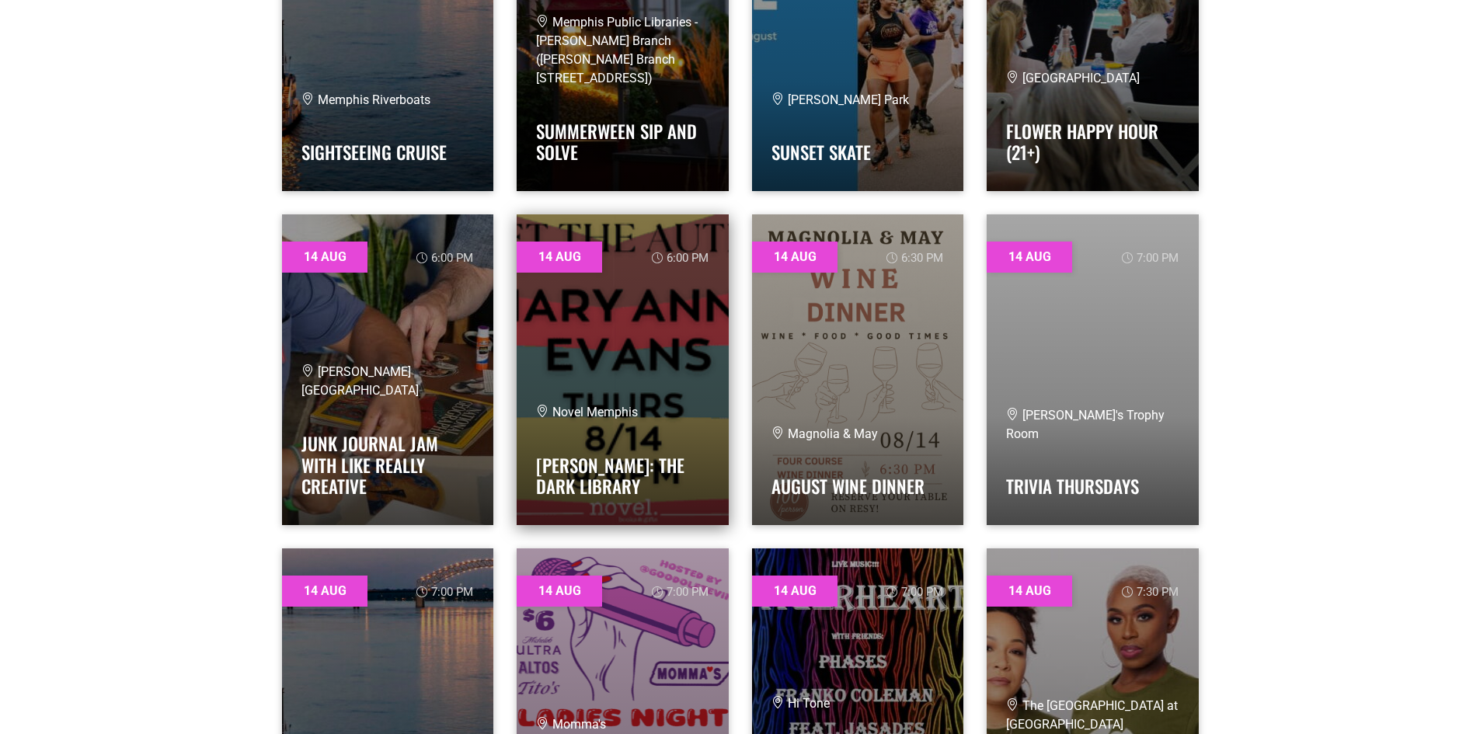
click at [694, 348] on link at bounding box center [623, 369] width 212 height 311
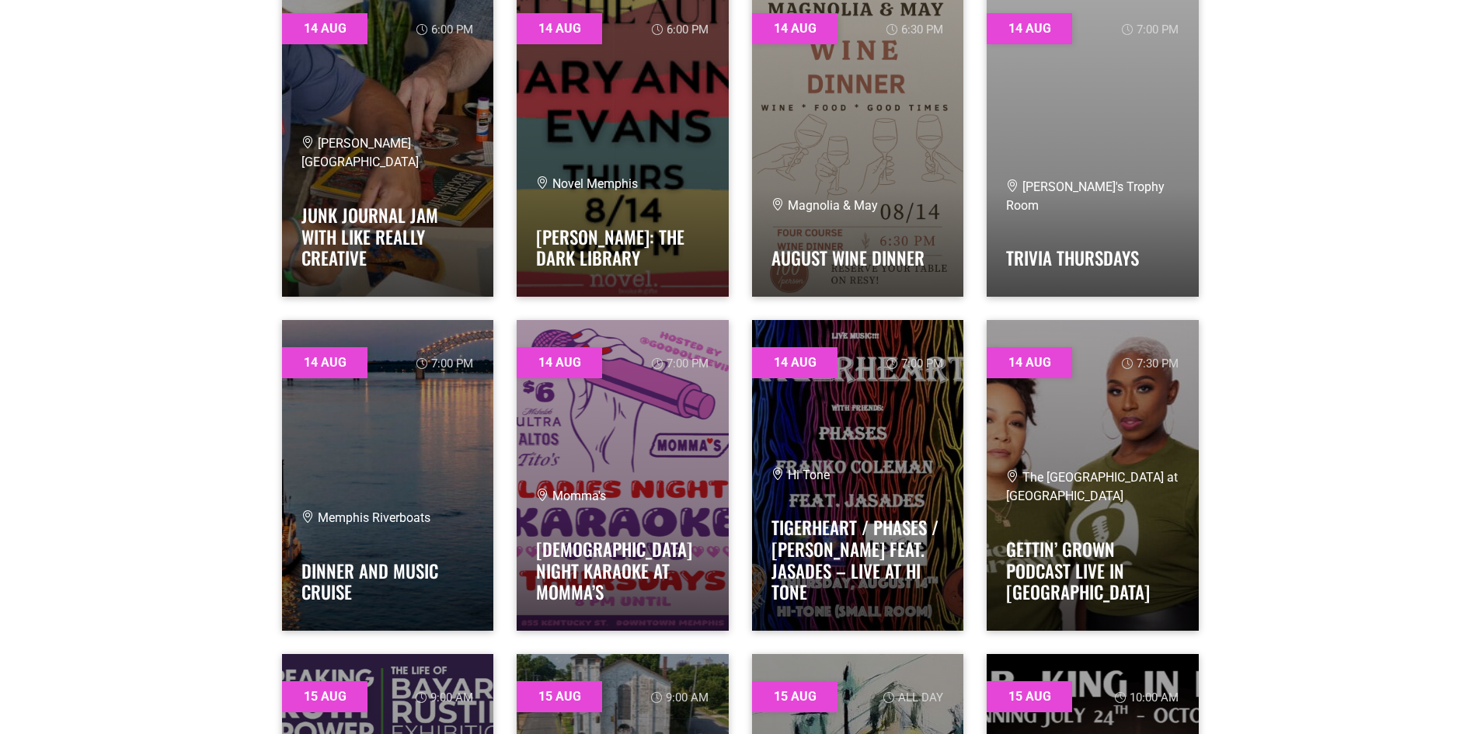
scroll to position [6291, 0]
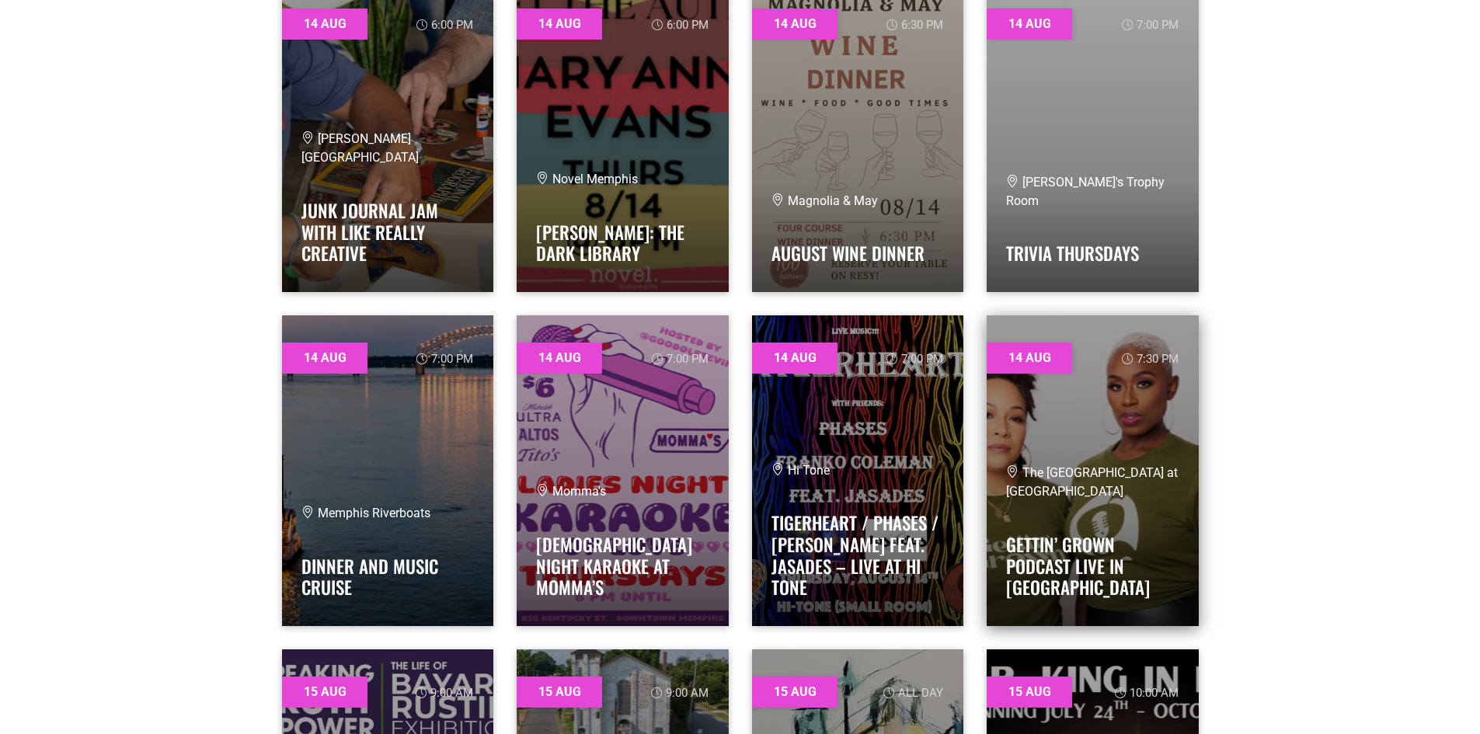
click at [1137, 452] on link at bounding box center [1092, 470] width 212 height 311
click at [1157, 507] on div "The Green Room at Crosstown Arts Gettin’ Grown Podcast Live in Memphis" at bounding box center [1092, 535] width 173 height 142
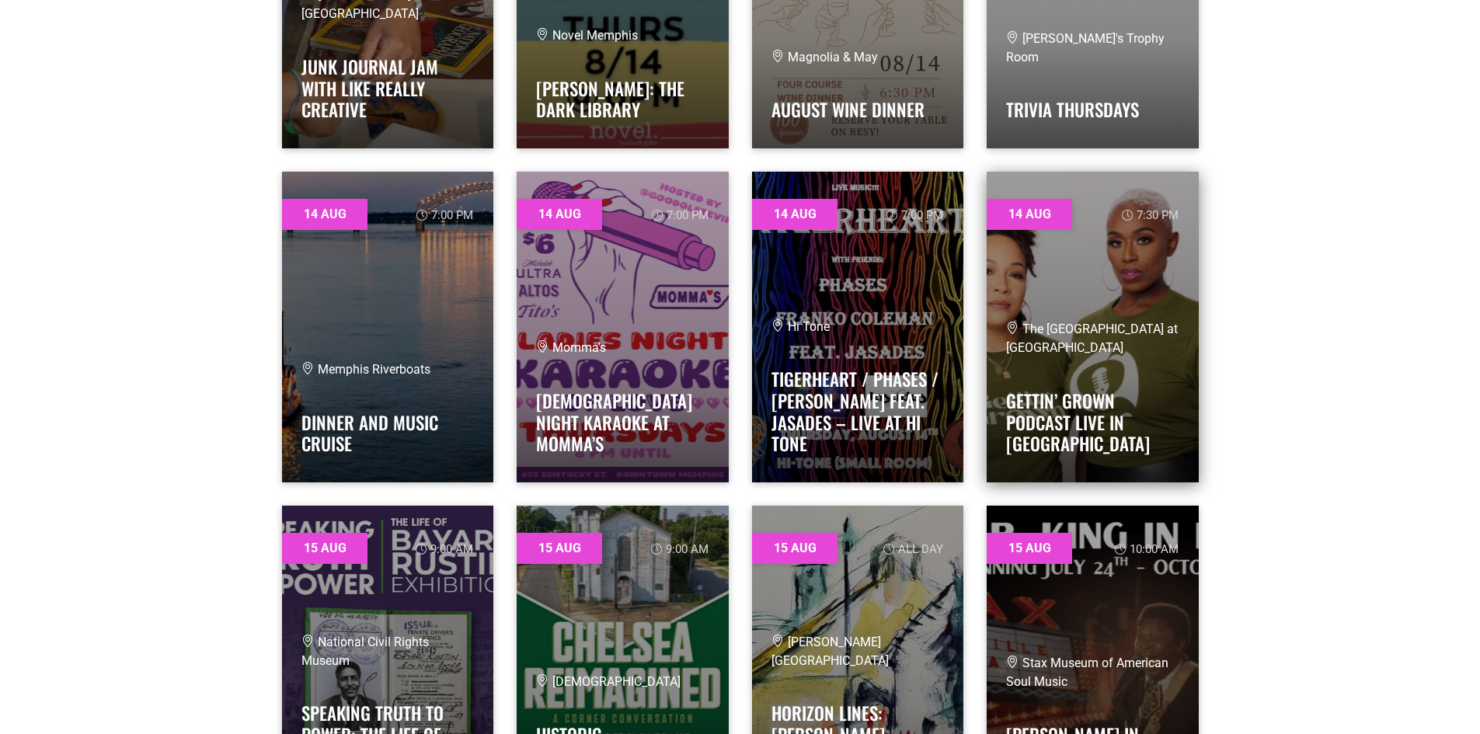
scroll to position [6602, 0]
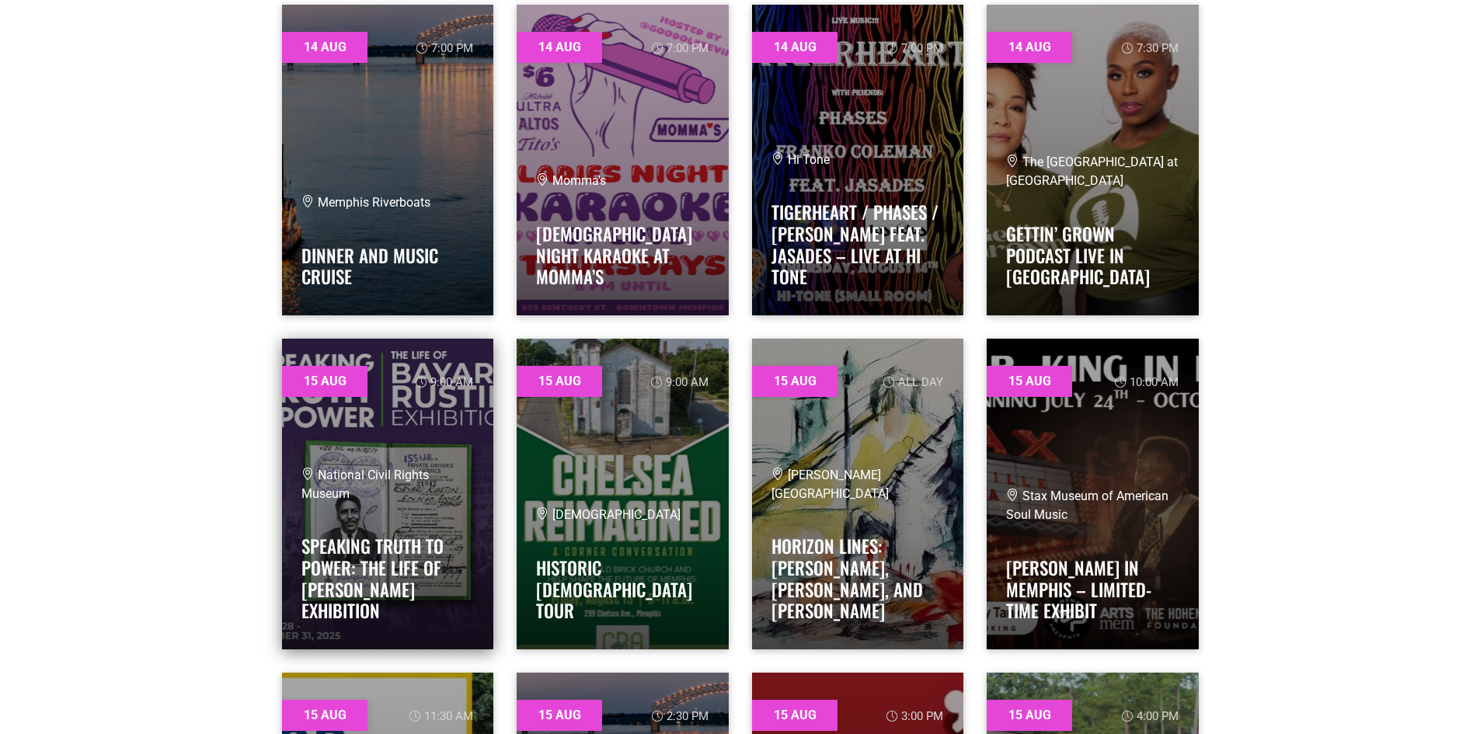
click at [432, 434] on link at bounding box center [388, 494] width 212 height 311
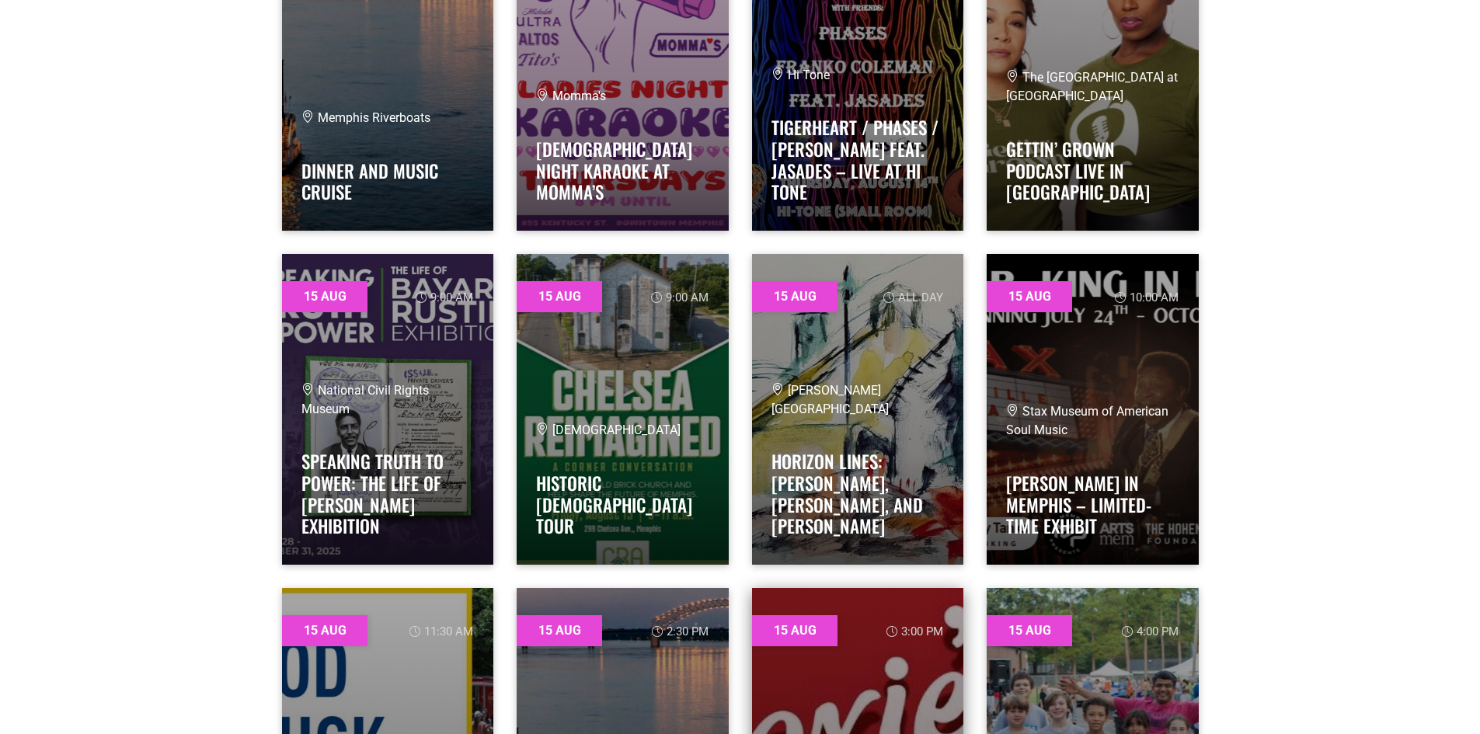
scroll to position [6913, 0]
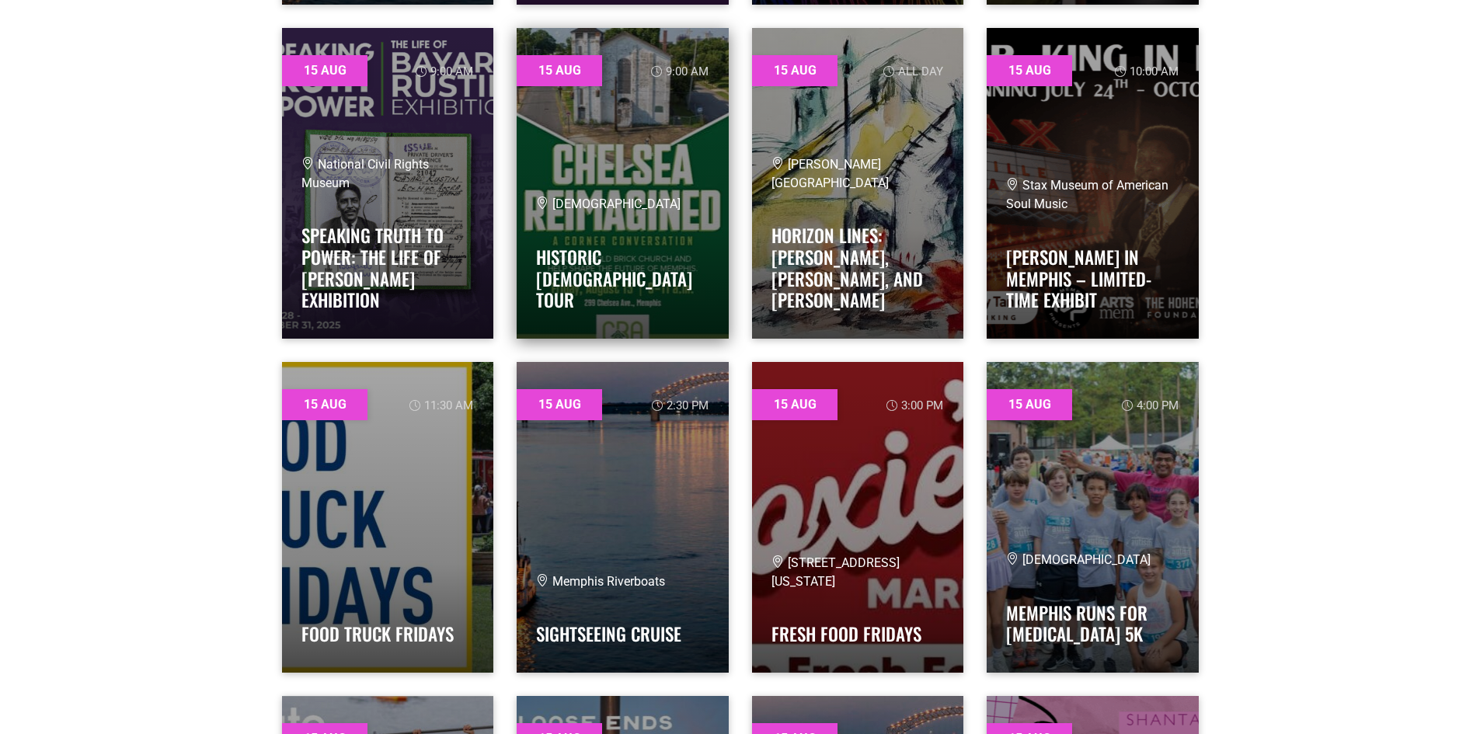
click at [639, 165] on link at bounding box center [623, 183] width 212 height 311
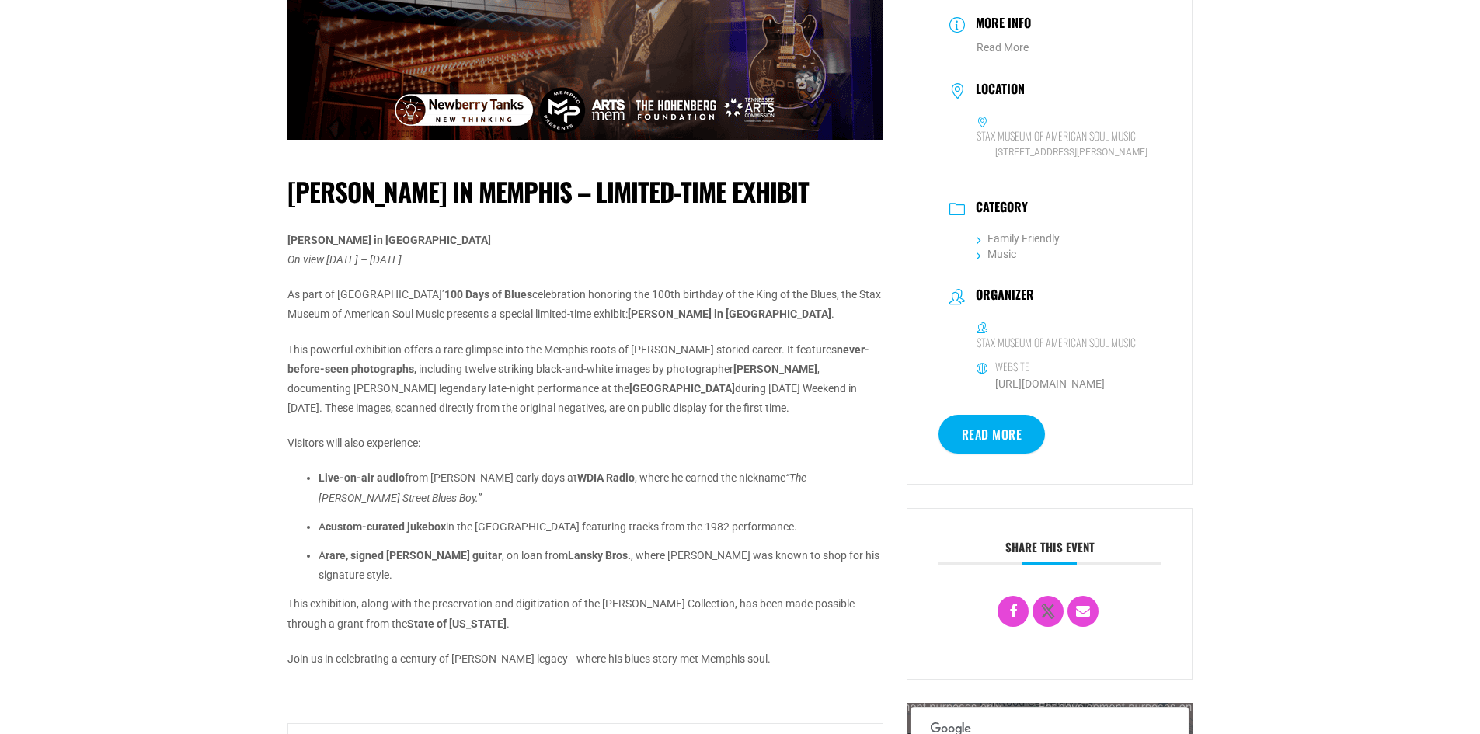
scroll to position [311, 0]
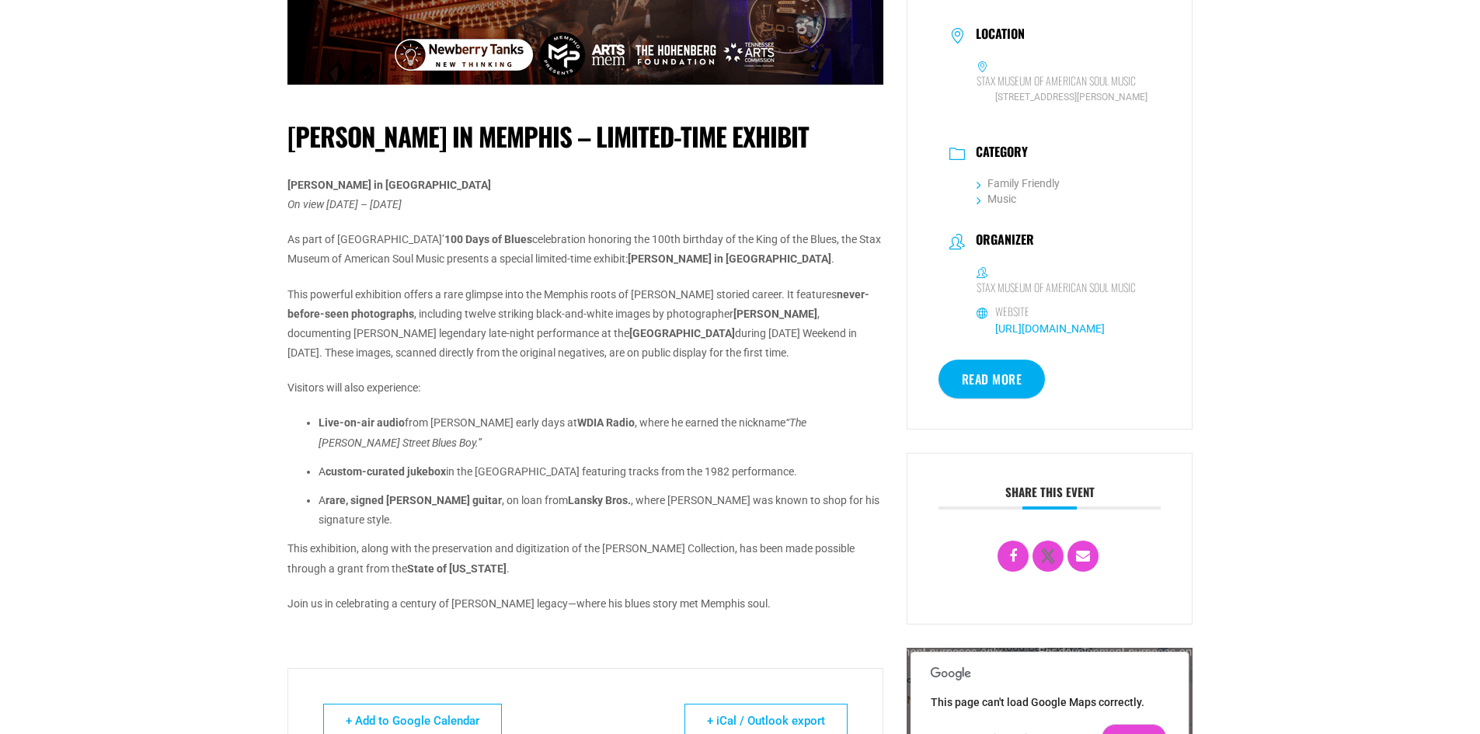
click at [1077, 335] on link "https://staxmuseum.com/" at bounding box center [1050, 328] width 110 height 12
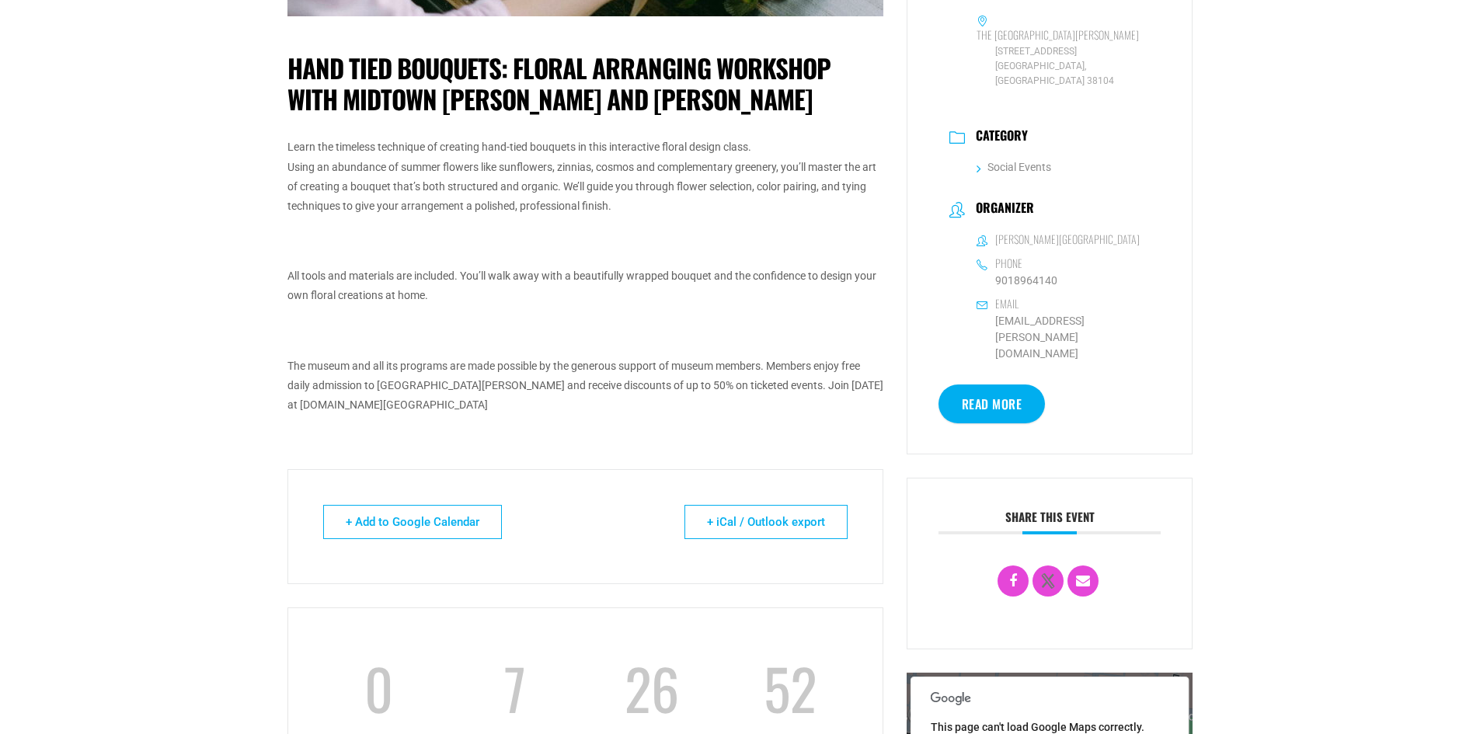
scroll to position [544, 0]
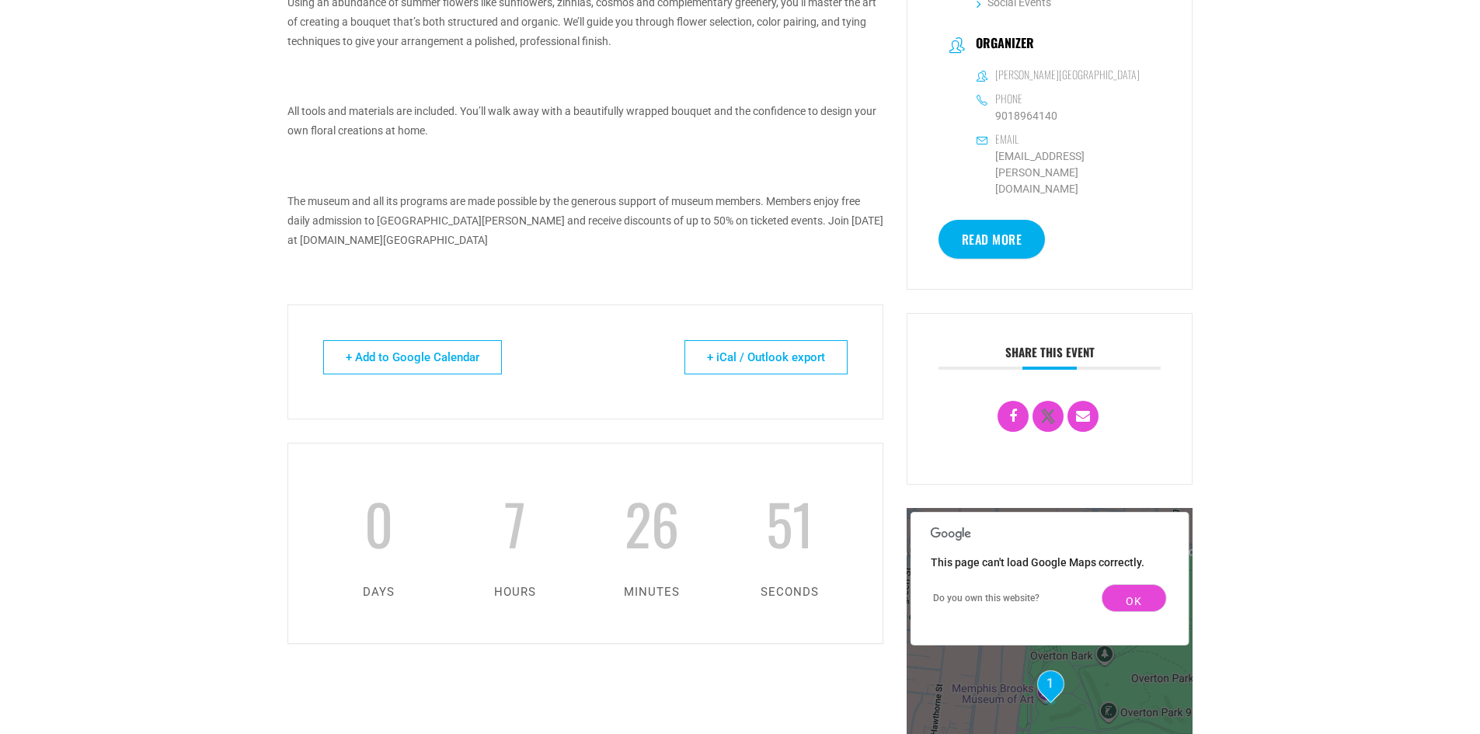
click at [994, 220] on link "Read More" at bounding box center [991, 239] width 107 height 39
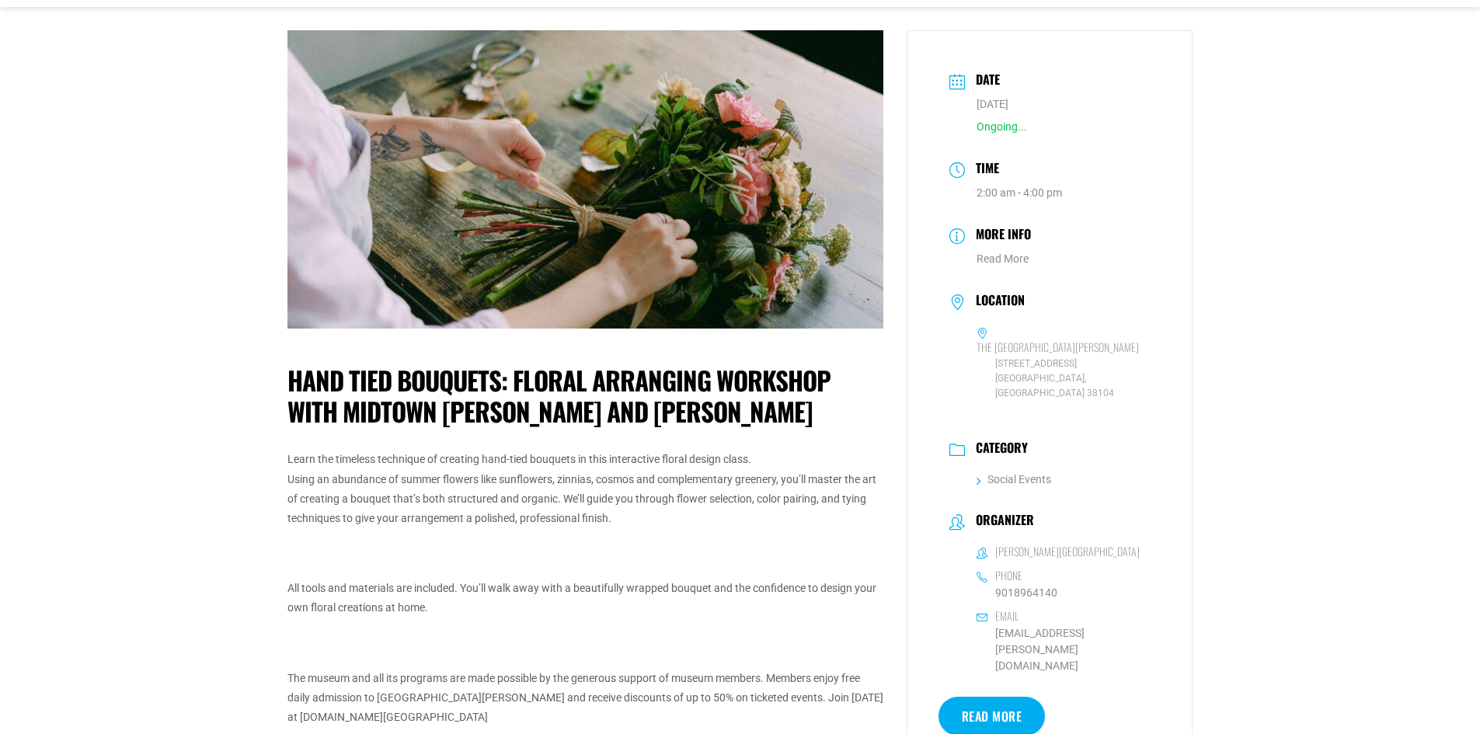
scroll to position [0, 0]
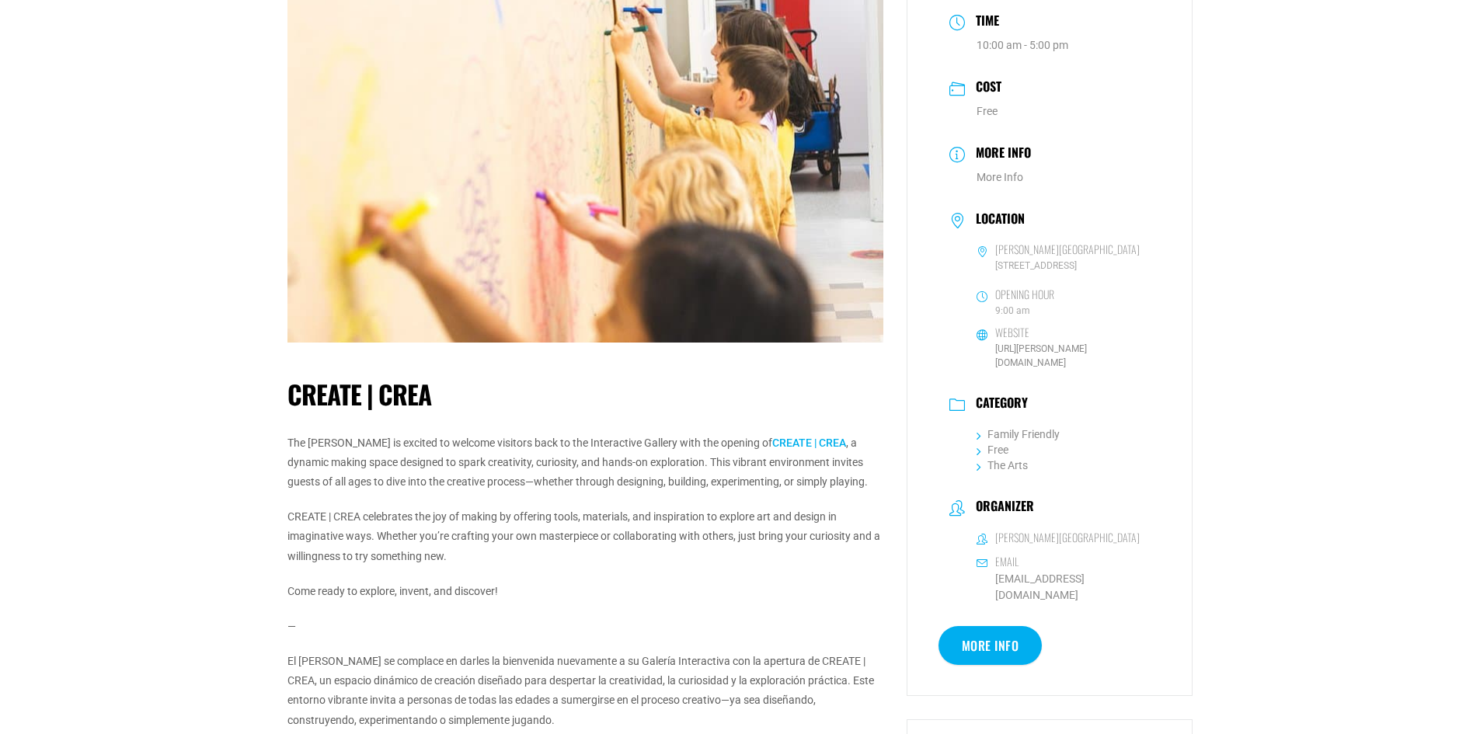
scroll to position [233, 0]
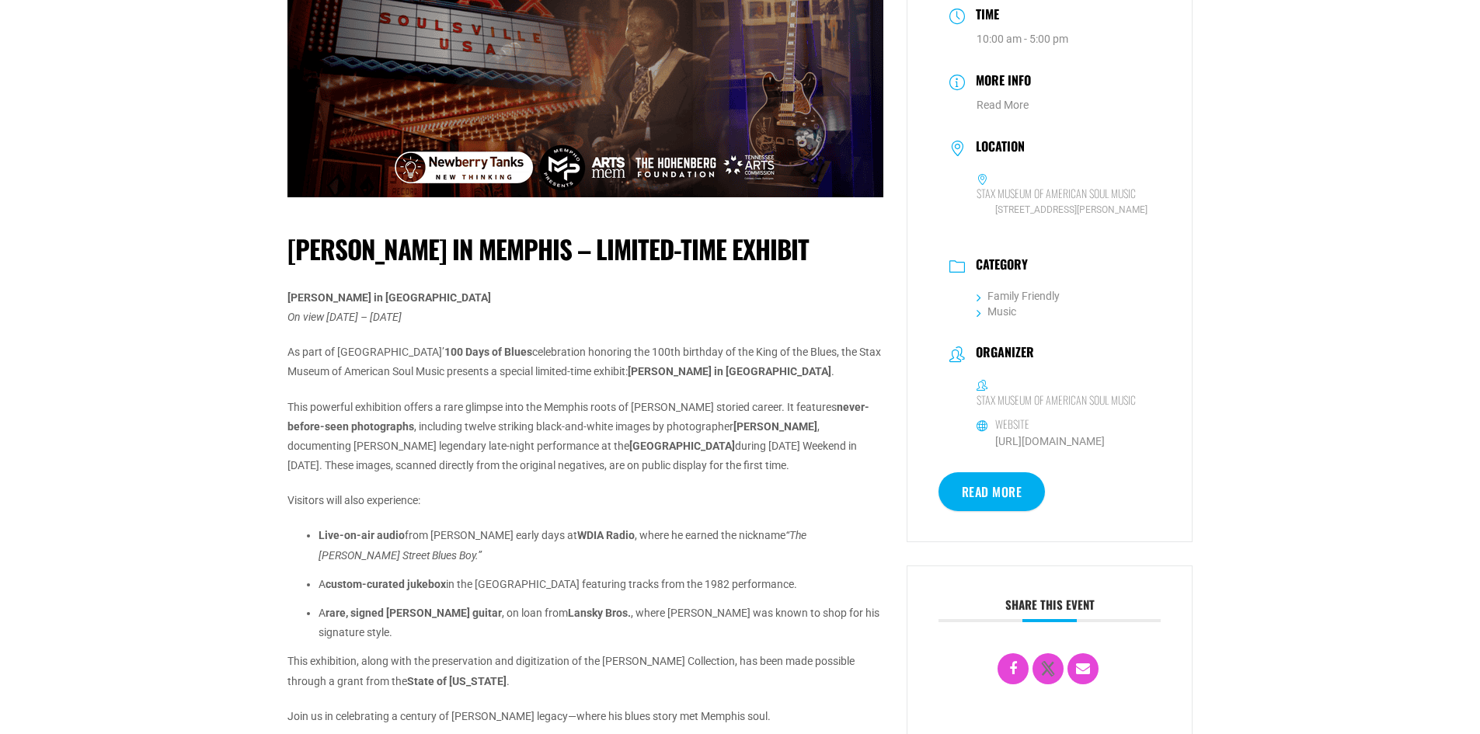
scroll to position [311, 0]
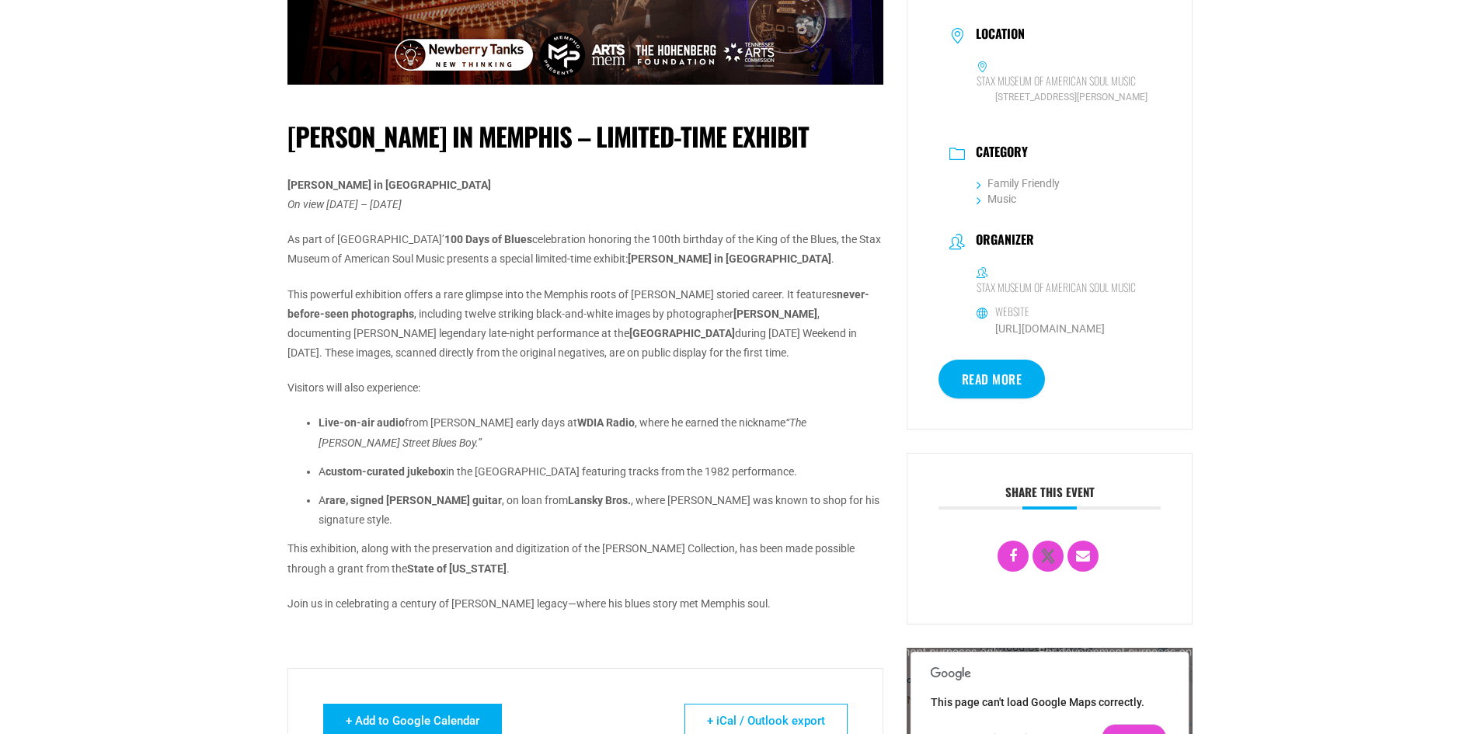
click at [426, 714] on link "+ Add to Google Calendar" at bounding box center [412, 721] width 179 height 34
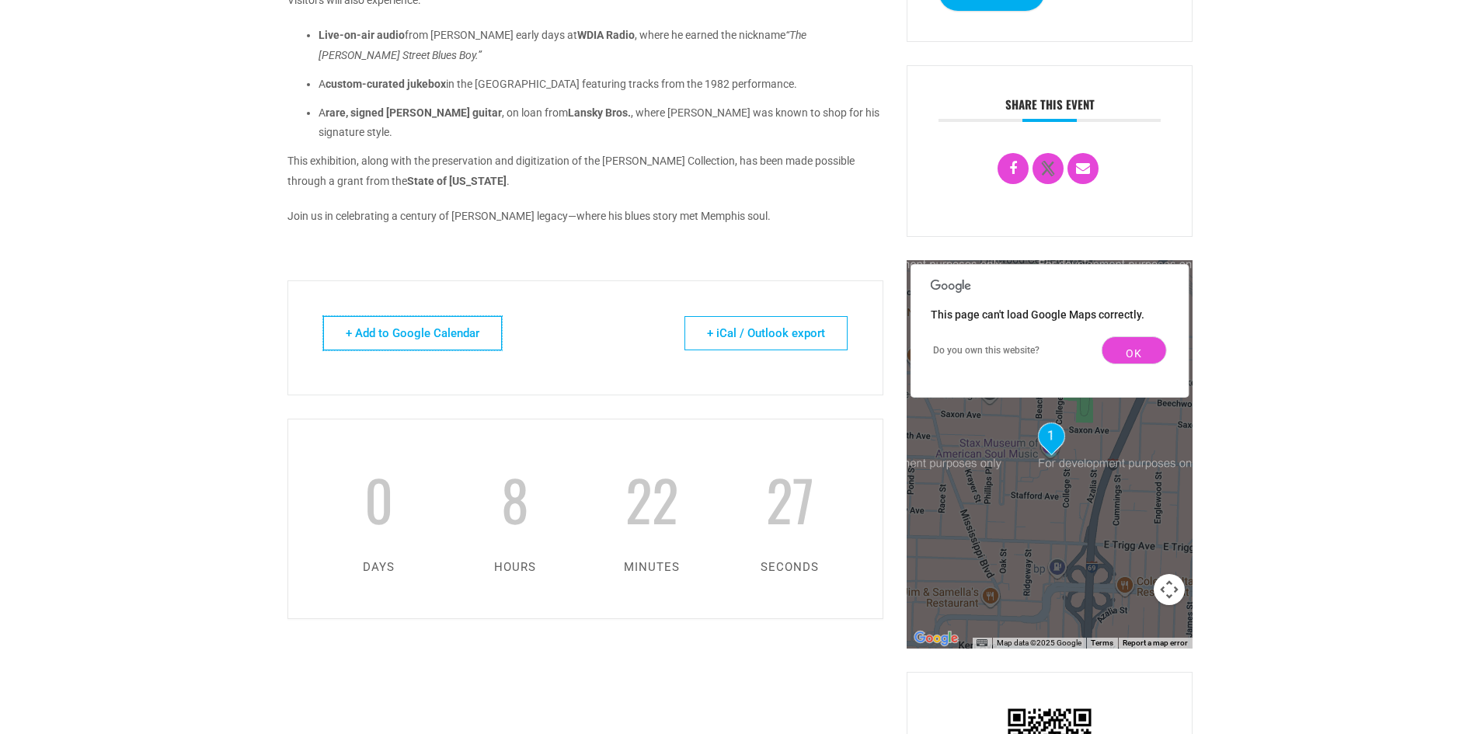
scroll to position [699, 0]
click at [412, 332] on link "+ Add to Google Calendar" at bounding box center [412, 332] width 179 height 34
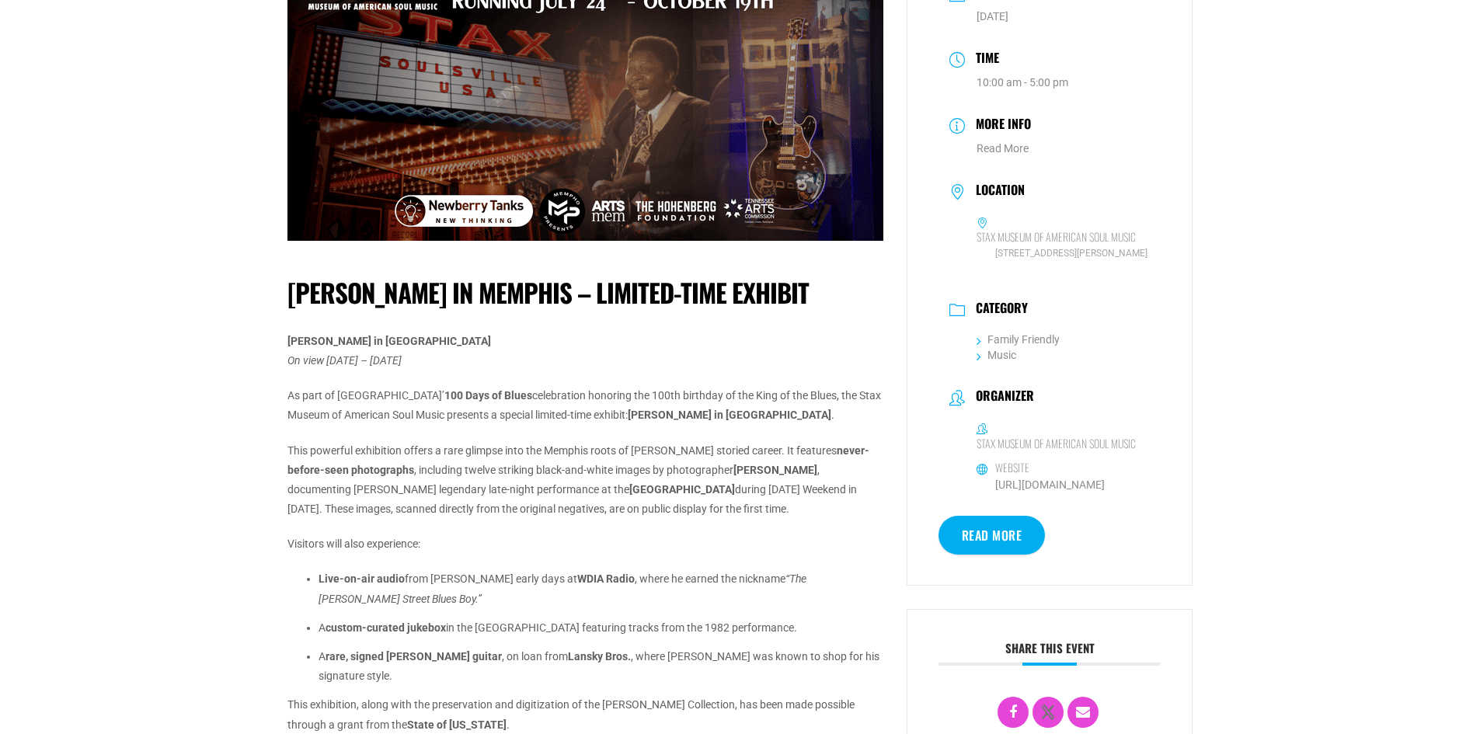
scroll to position [155, 0]
click at [286, 385] on div "B.B. King in Memphis – Limited-Time Exhibit B.B. King in Memphis On view July 2…" at bounding box center [585, 564] width 619 height 1244
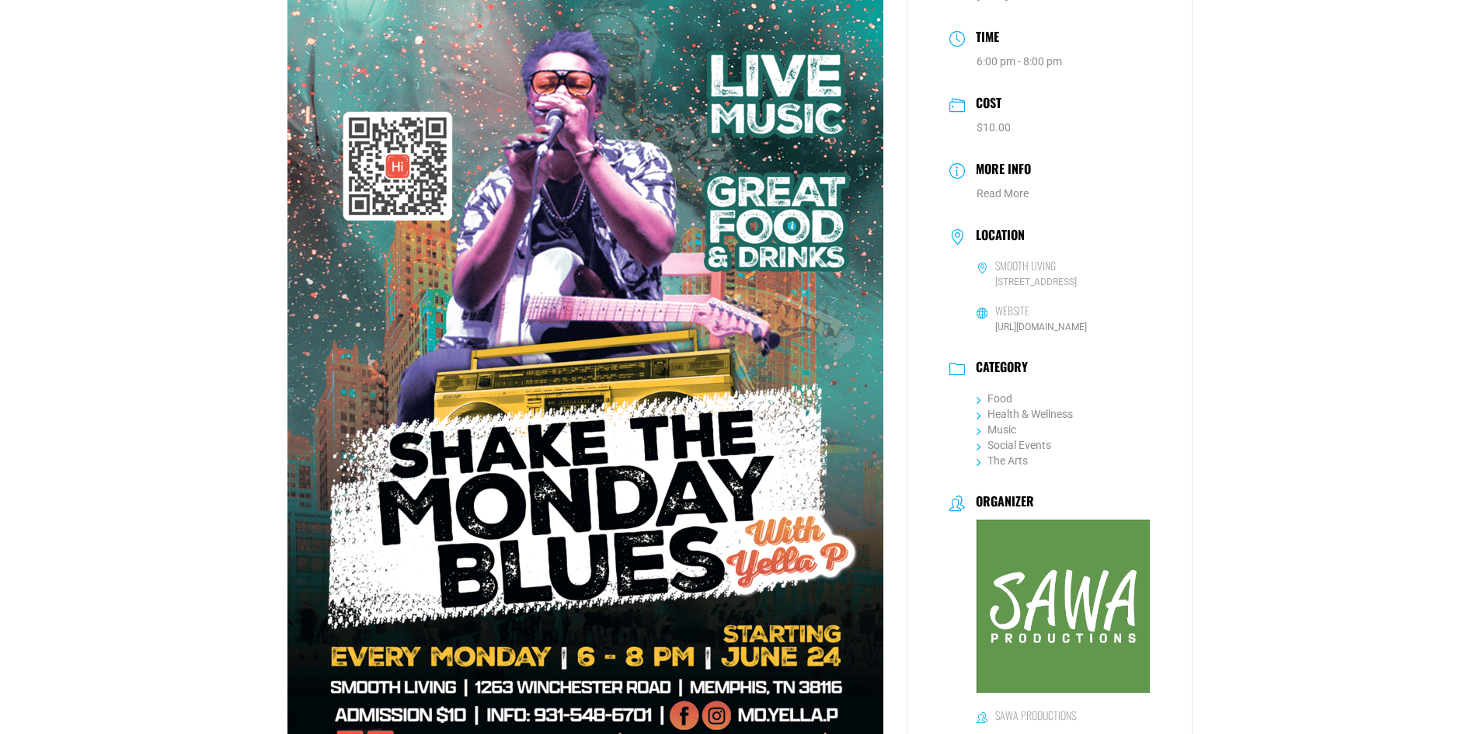
scroll to position [155, 0]
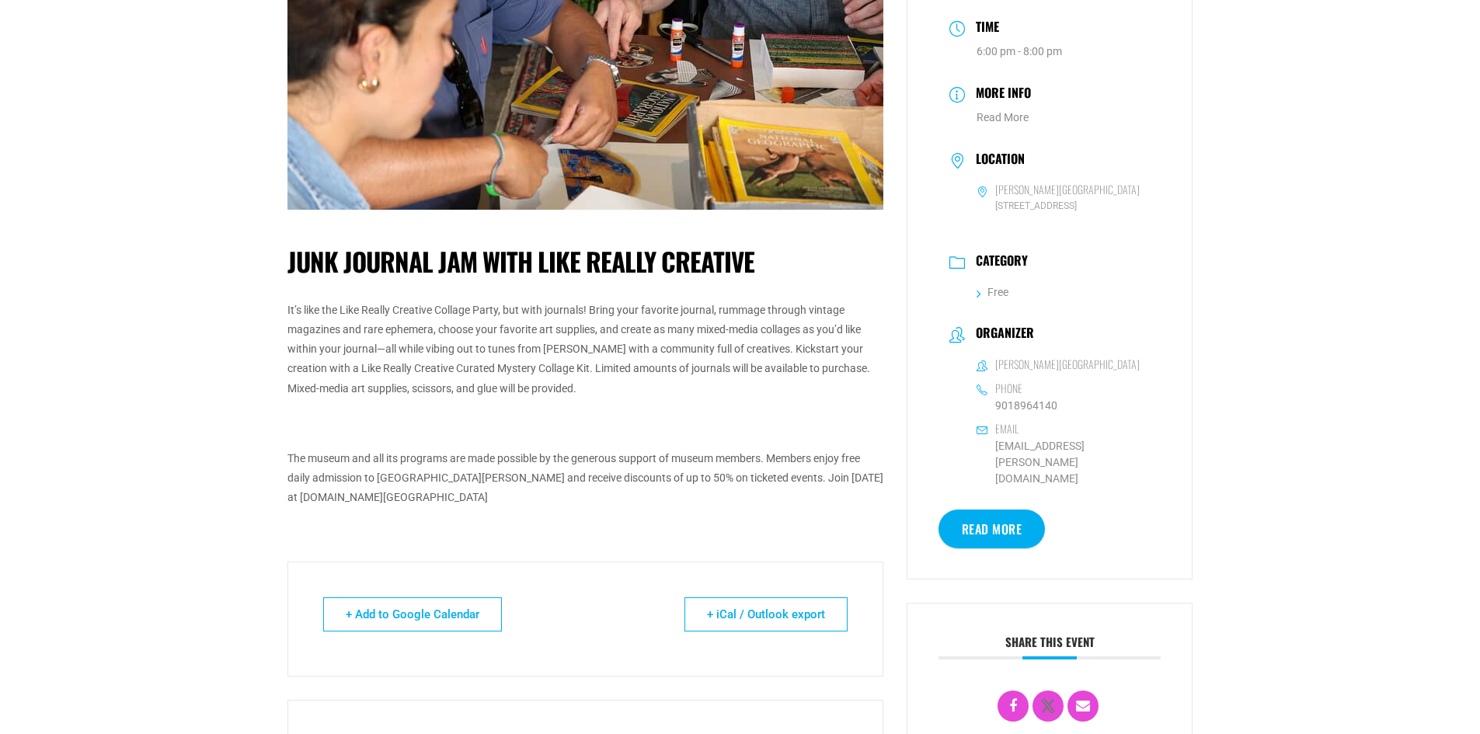
scroll to position [233, 0]
